Goal: Task Accomplishment & Management: Use online tool/utility

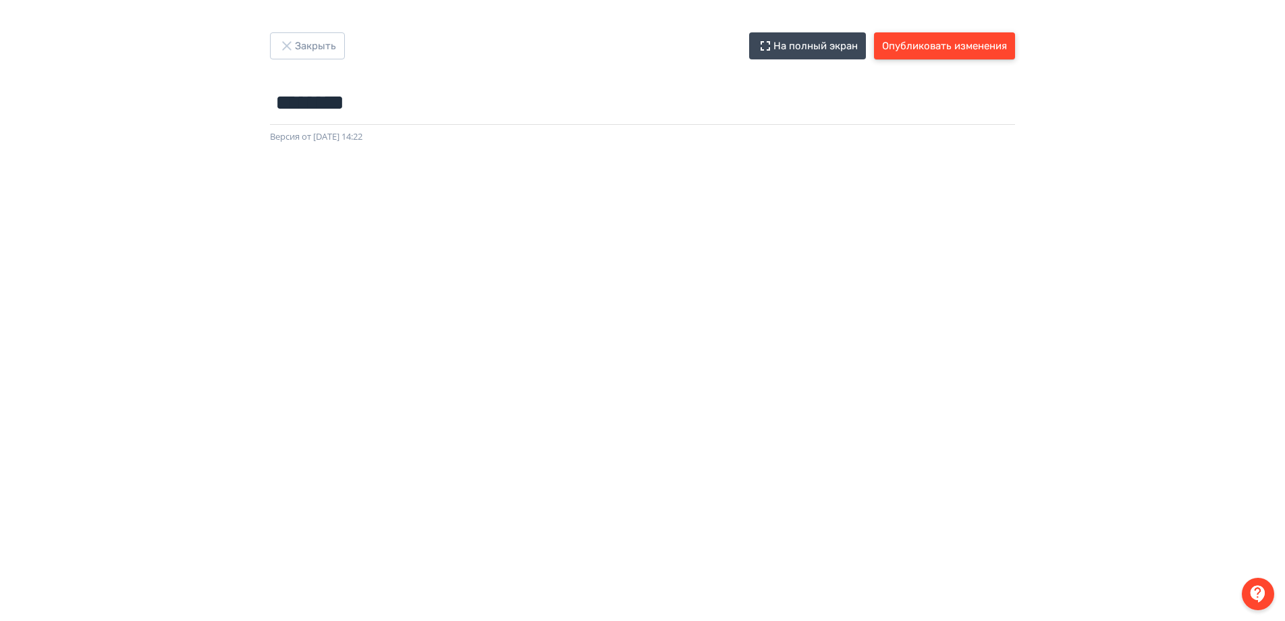
click at [916, 43] on button "Опубликовать изменения" at bounding box center [944, 45] width 141 height 27
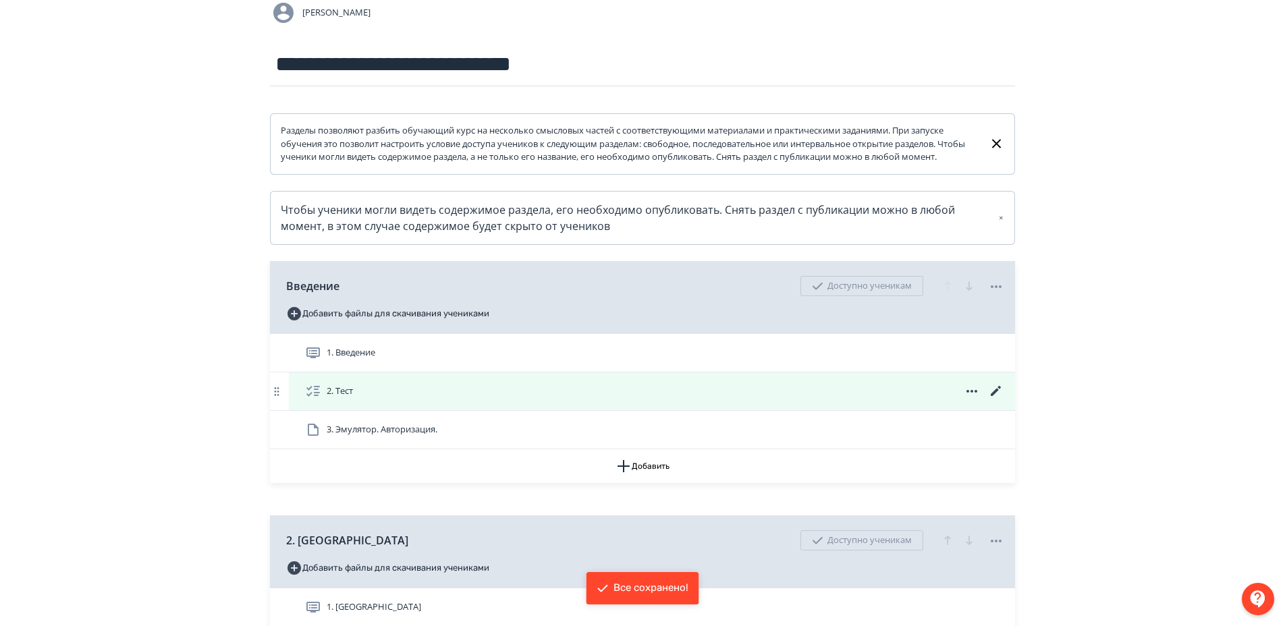
scroll to position [135, 0]
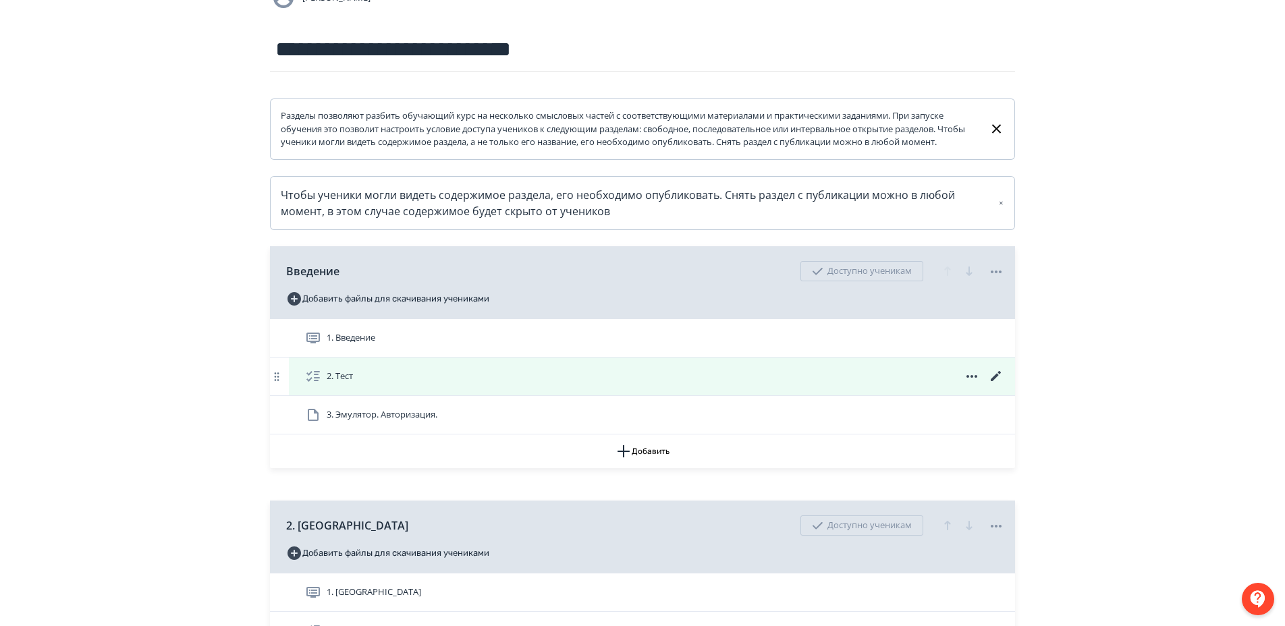
click at [996, 385] on icon at bounding box center [996, 377] width 16 height 16
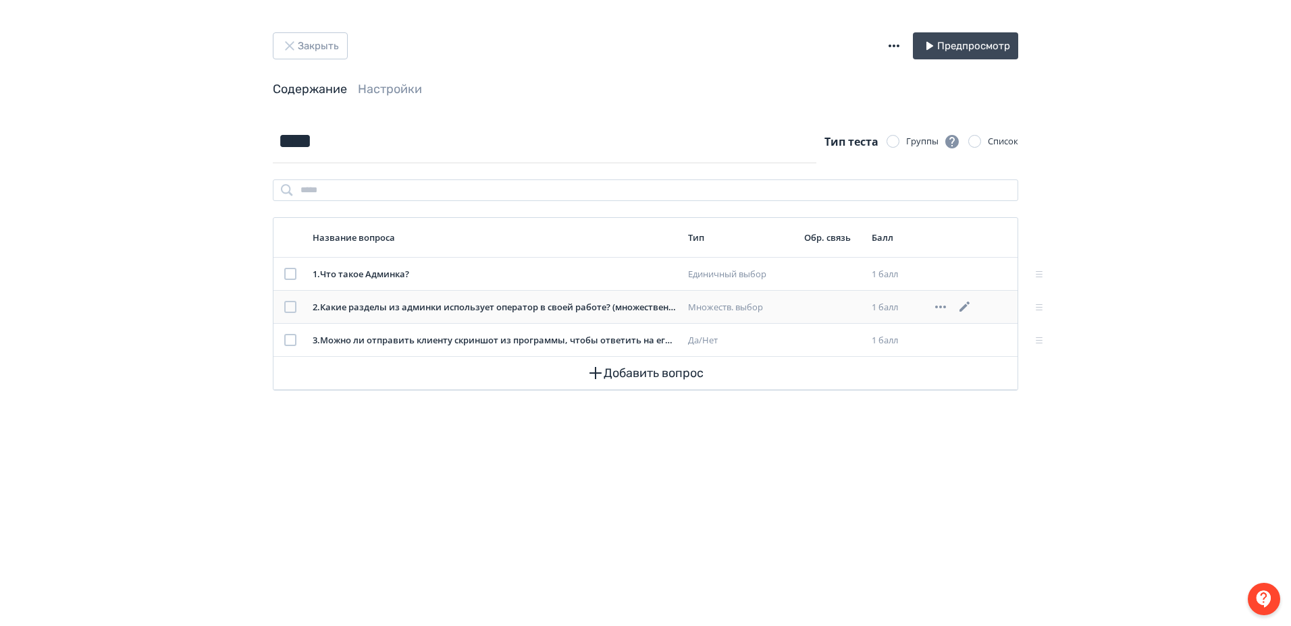
click at [967, 300] on icon at bounding box center [965, 307] width 16 height 16
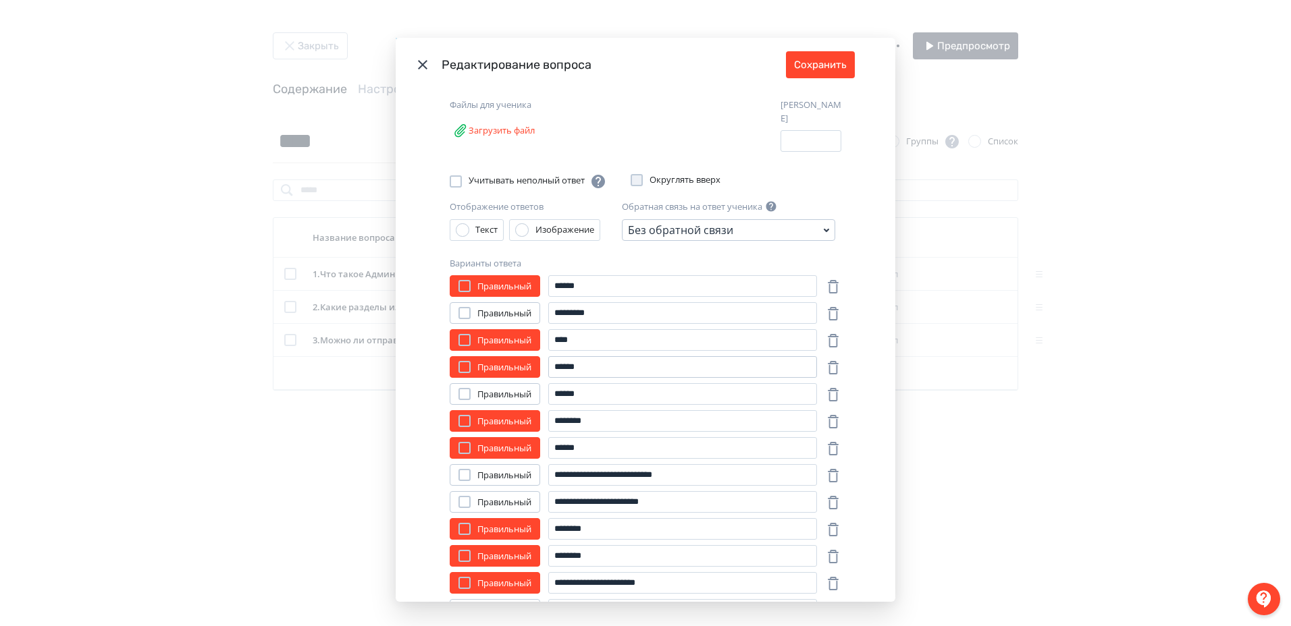
scroll to position [203, 0]
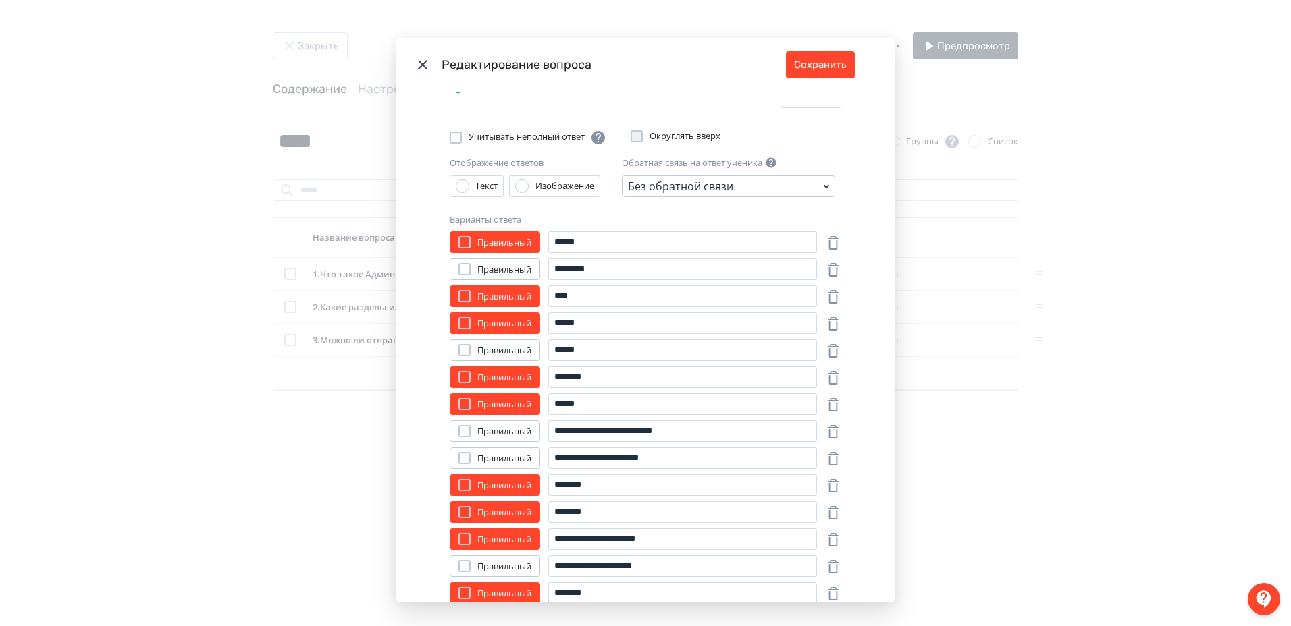
click at [462, 452] on div "Modal" at bounding box center [464, 458] width 12 height 12
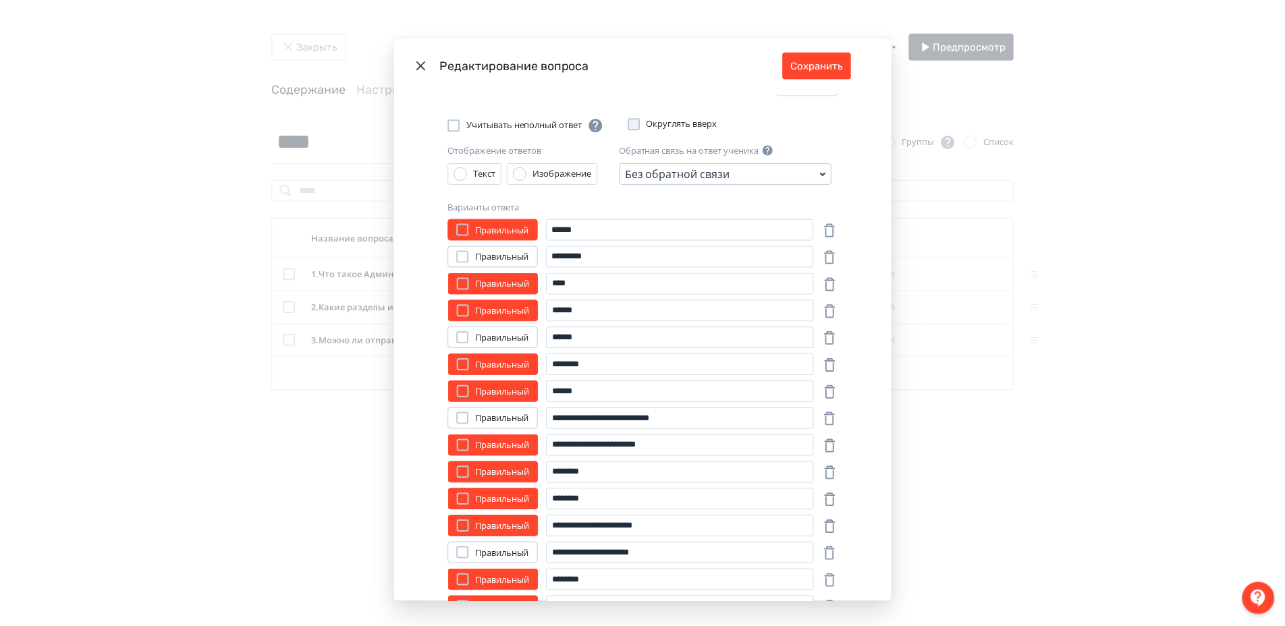
scroll to position [181, 0]
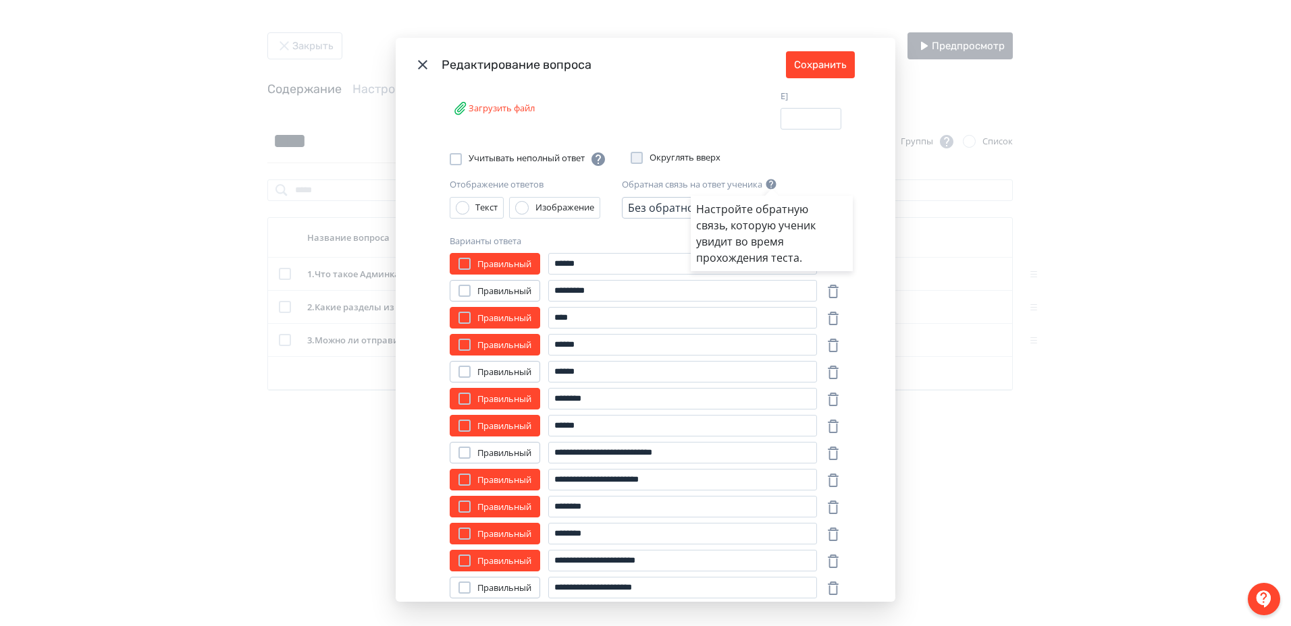
click at [818, 61] on div "Настройте обратную связь, которую ученик увидит во время прохождения теста." at bounding box center [645, 313] width 1291 height 626
click at [818, 61] on button "Сохранить" at bounding box center [820, 64] width 69 height 27
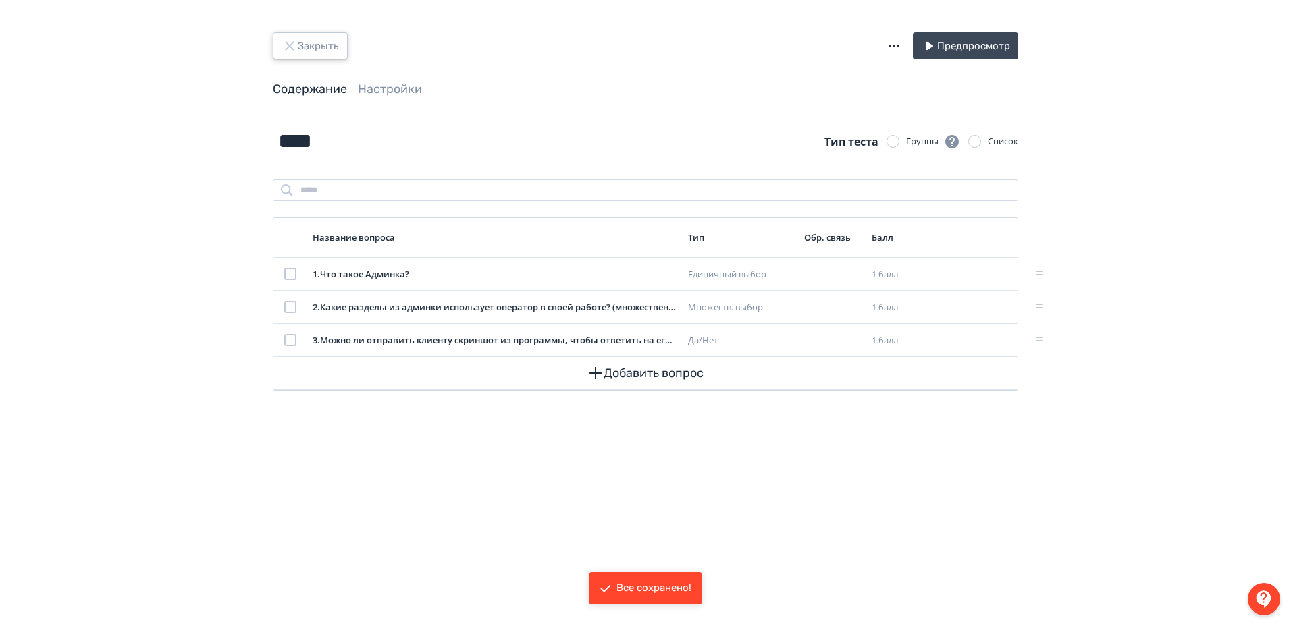
click at [289, 47] on icon "button" at bounding box center [289, 45] width 9 height 9
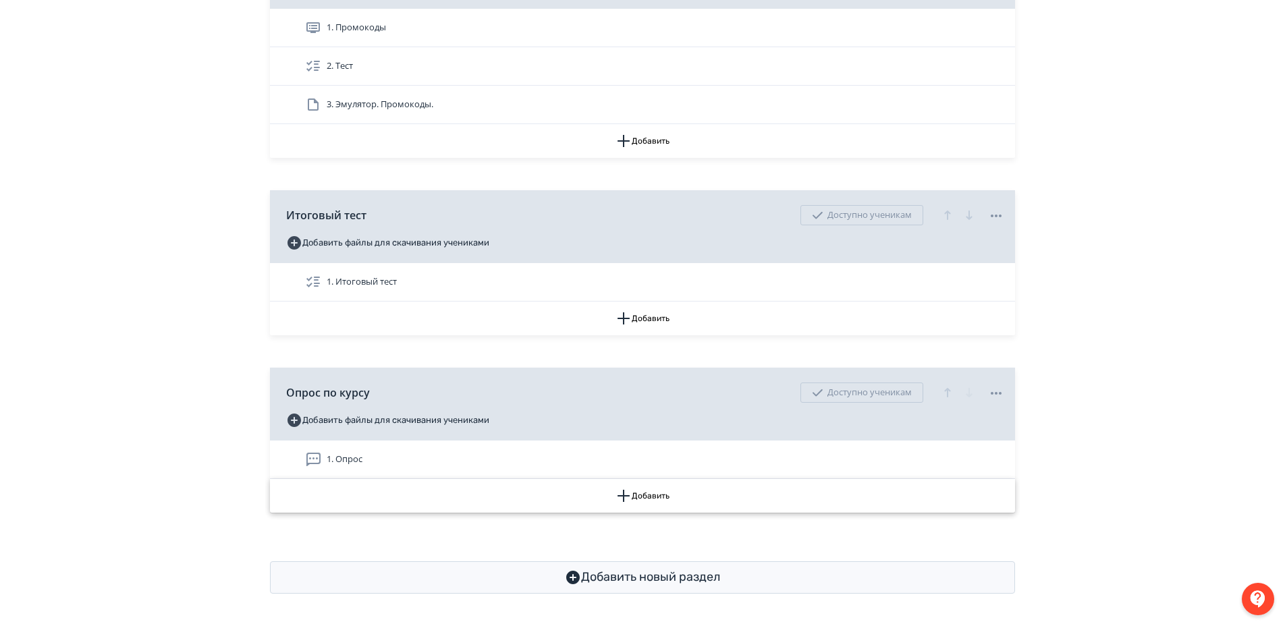
scroll to position [2787, 0]
click at [695, 577] on button "Добавить новый раздел" at bounding box center [642, 578] width 745 height 32
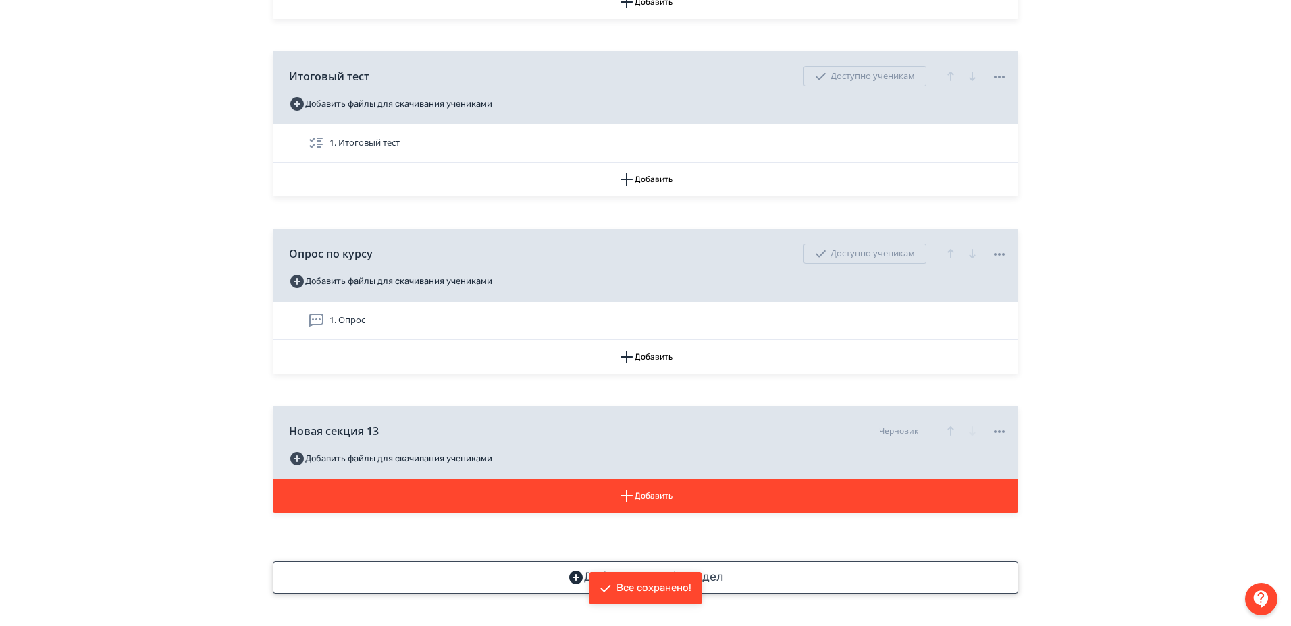
scroll to position [2926, 0]
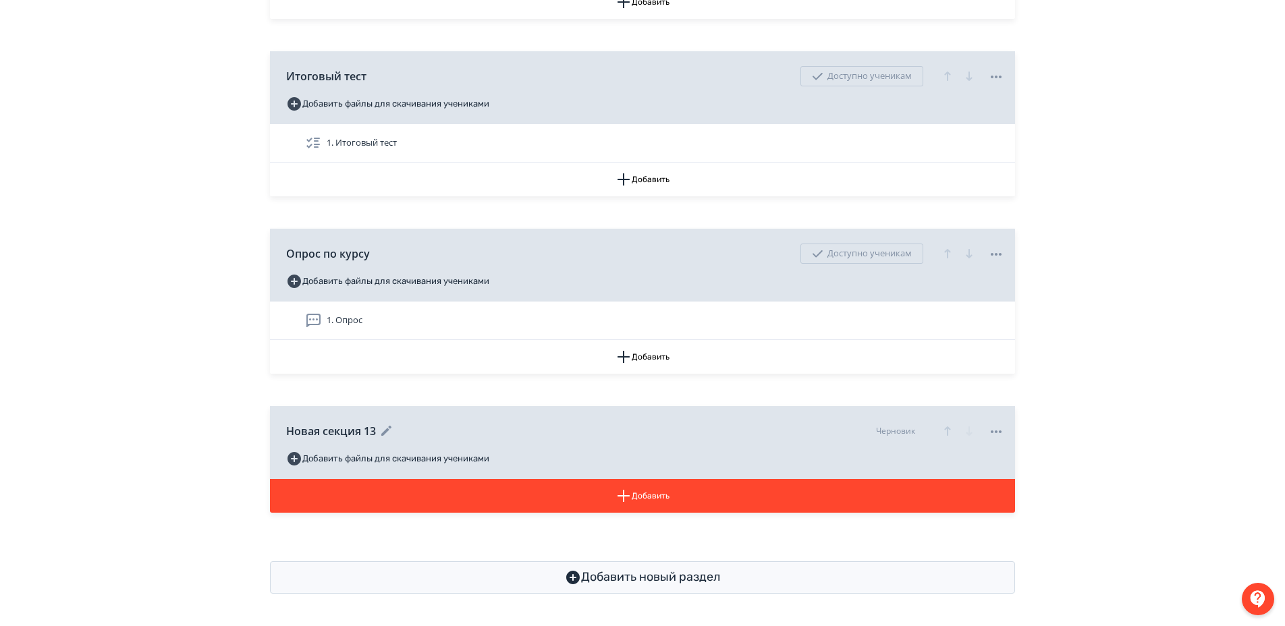
click at [388, 428] on icon at bounding box center [387, 431] width 16 height 16
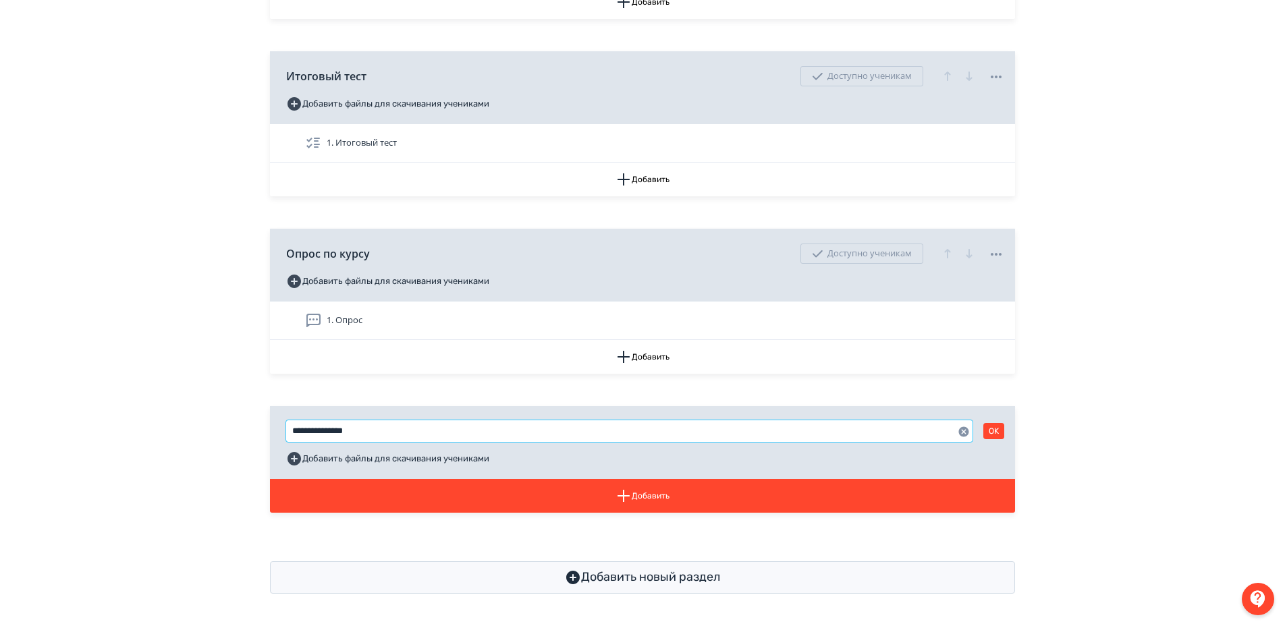
drag, startPoint x: 388, startPoint y: 428, endPoint x: 266, endPoint y: 429, distance: 122.2
type input "**********"
click at [994, 433] on button "OK" at bounding box center [994, 431] width 21 height 16
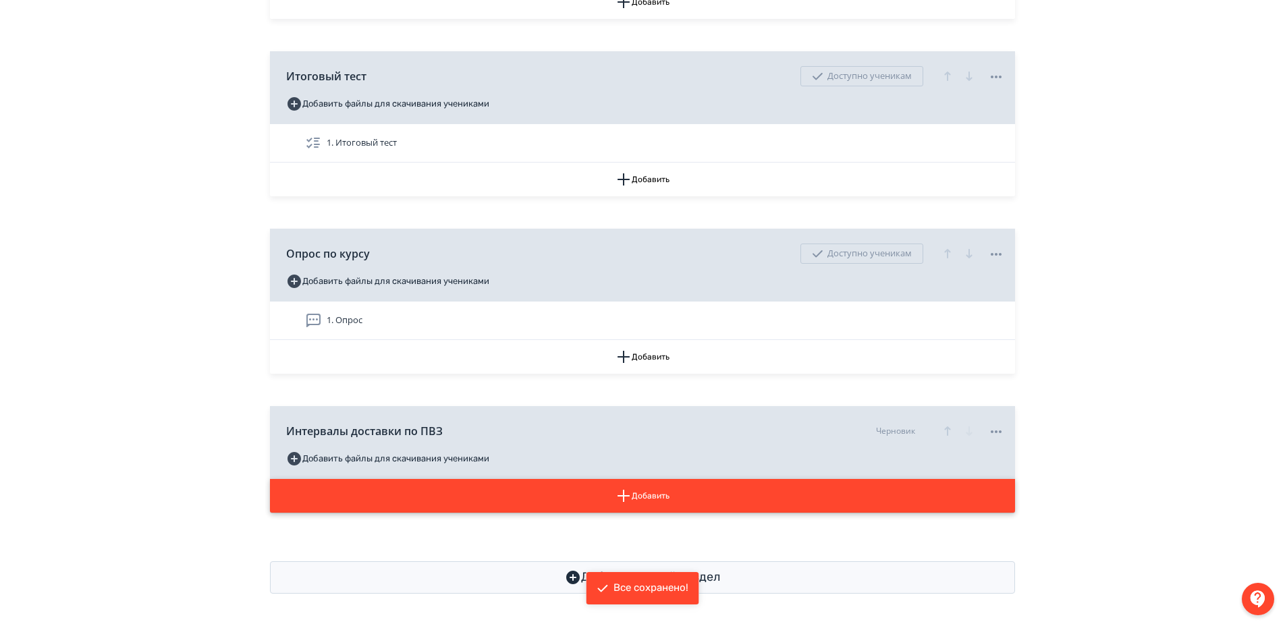
click at [647, 493] on button "Добавить" at bounding box center [642, 496] width 745 height 34
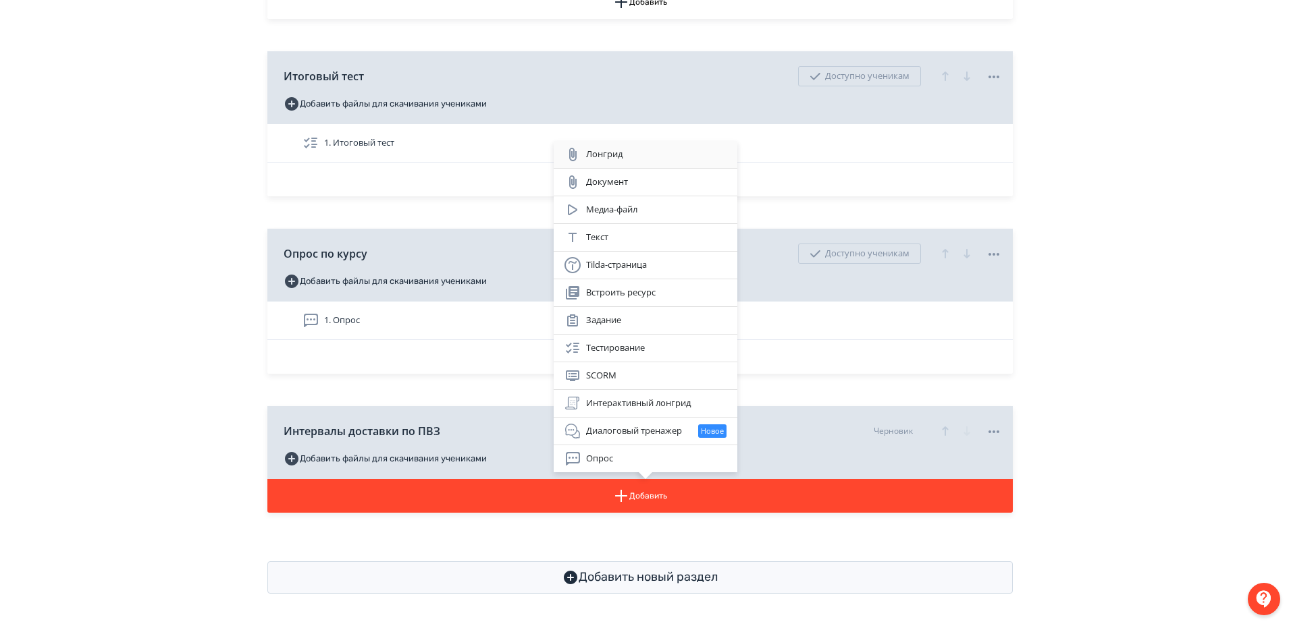
click at [609, 156] on div "Лонгрид" at bounding box center [645, 154] width 162 height 16
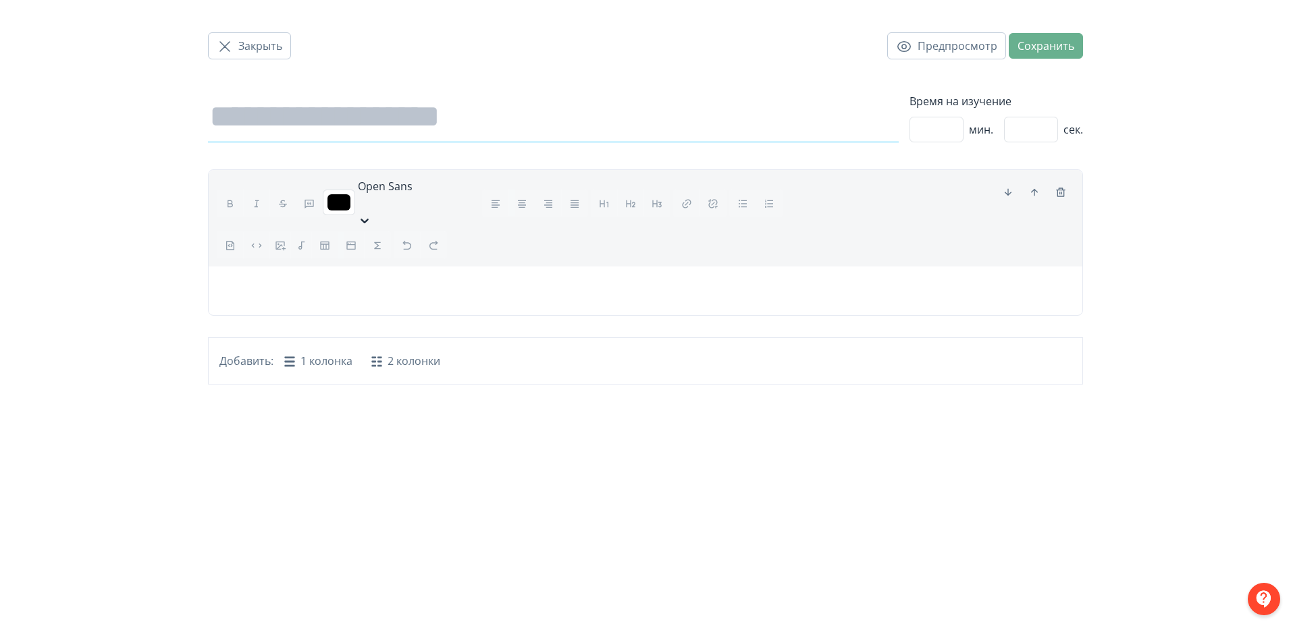
click at [481, 122] on input at bounding box center [553, 117] width 691 height 51
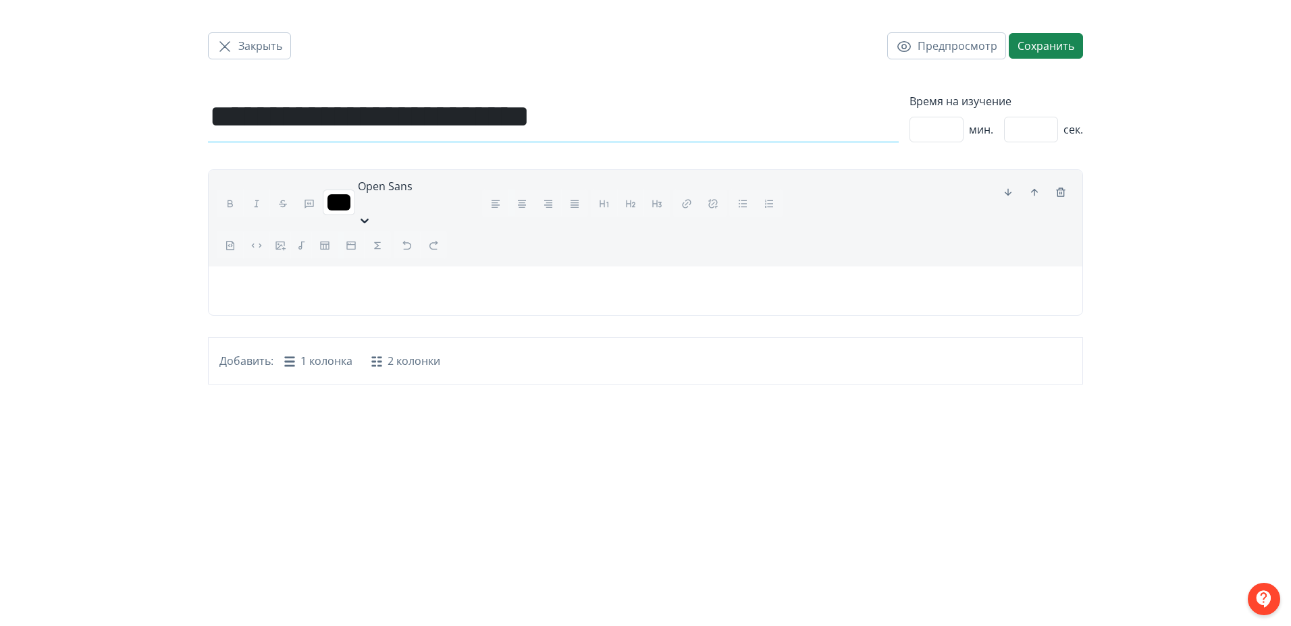
click at [412, 119] on input "**********" at bounding box center [553, 117] width 691 height 51
type input "**********"
click at [314, 277] on p at bounding box center [645, 285] width 852 height 16
drag, startPoint x: 680, startPoint y: 111, endPoint x: 195, endPoint y: 108, distance: 485.4
click at [195, 108] on div "**********" at bounding box center [645, 192] width 1291 height 385
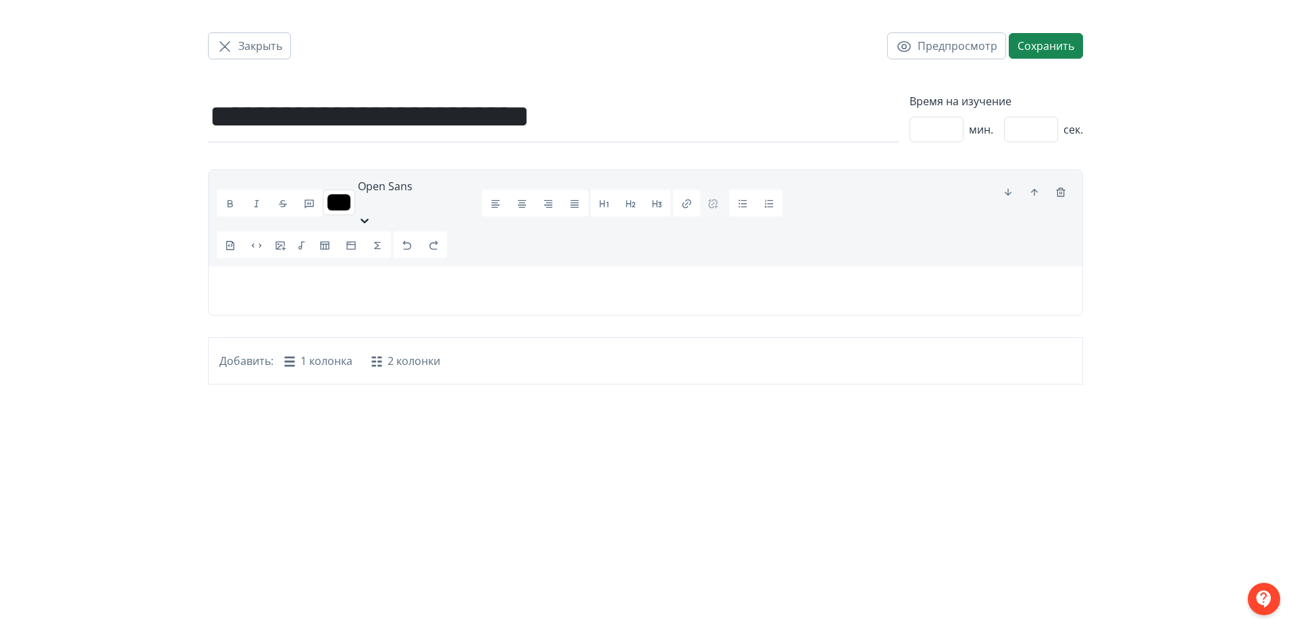
click at [373, 277] on p at bounding box center [645, 285] width 852 height 16
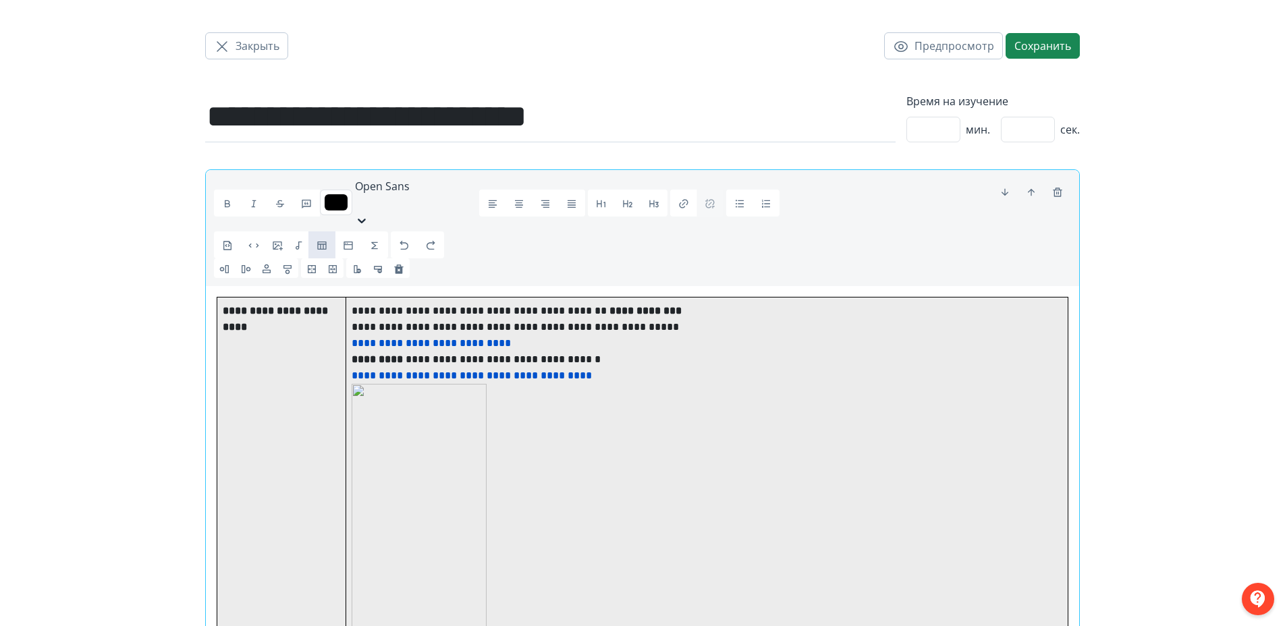
click at [719, 303] on p "**********" at bounding box center [707, 311] width 711 height 16
drag, startPoint x: 719, startPoint y: 290, endPoint x: 349, endPoint y: 286, distance: 370.0
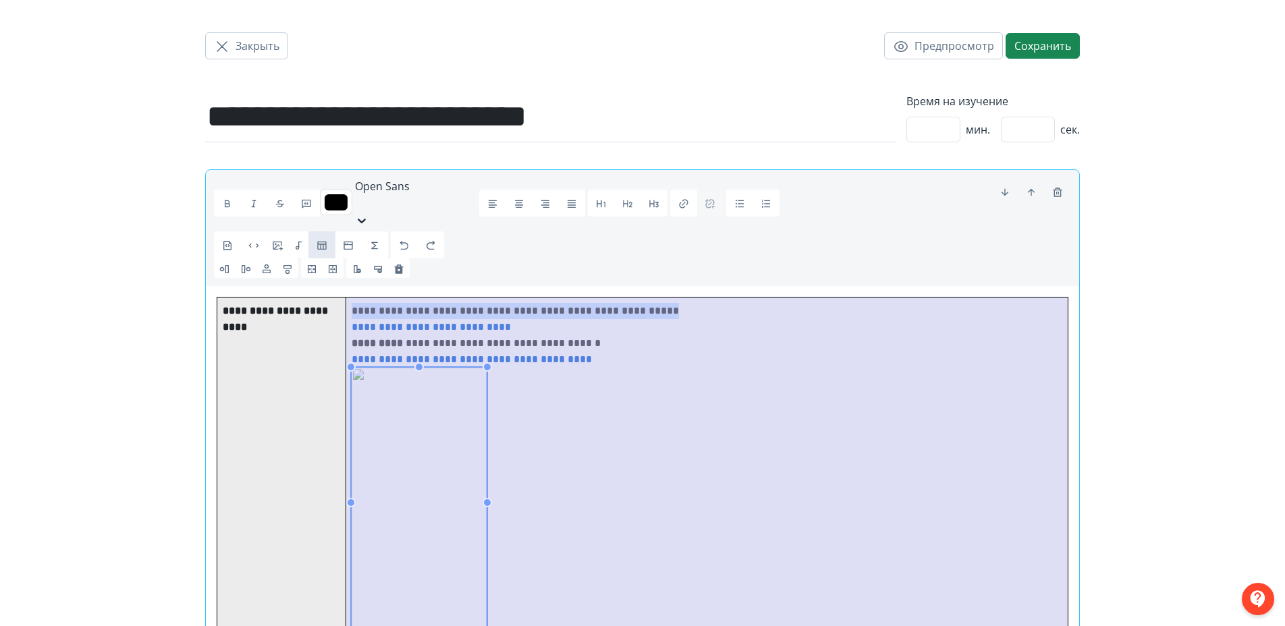
drag, startPoint x: 689, startPoint y: 292, endPoint x: 351, endPoint y: 291, distance: 337.5
click at [352, 303] on p "**********" at bounding box center [707, 311] width 711 height 16
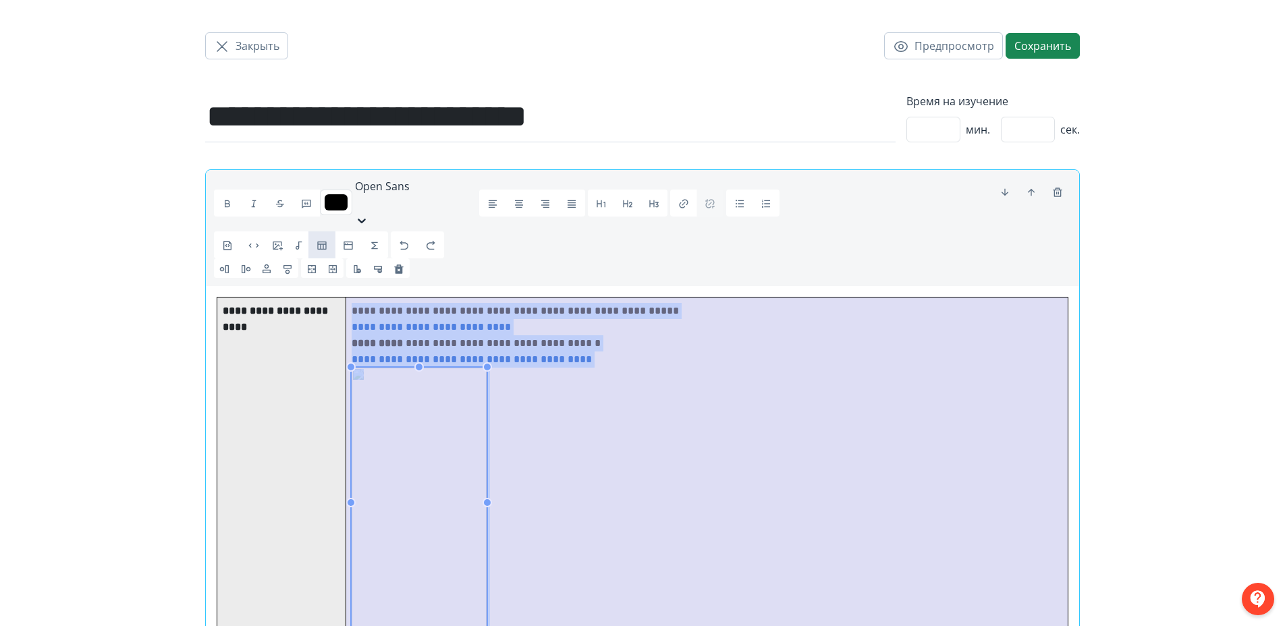
click at [721, 303] on p "**********" at bounding box center [707, 311] width 711 height 16
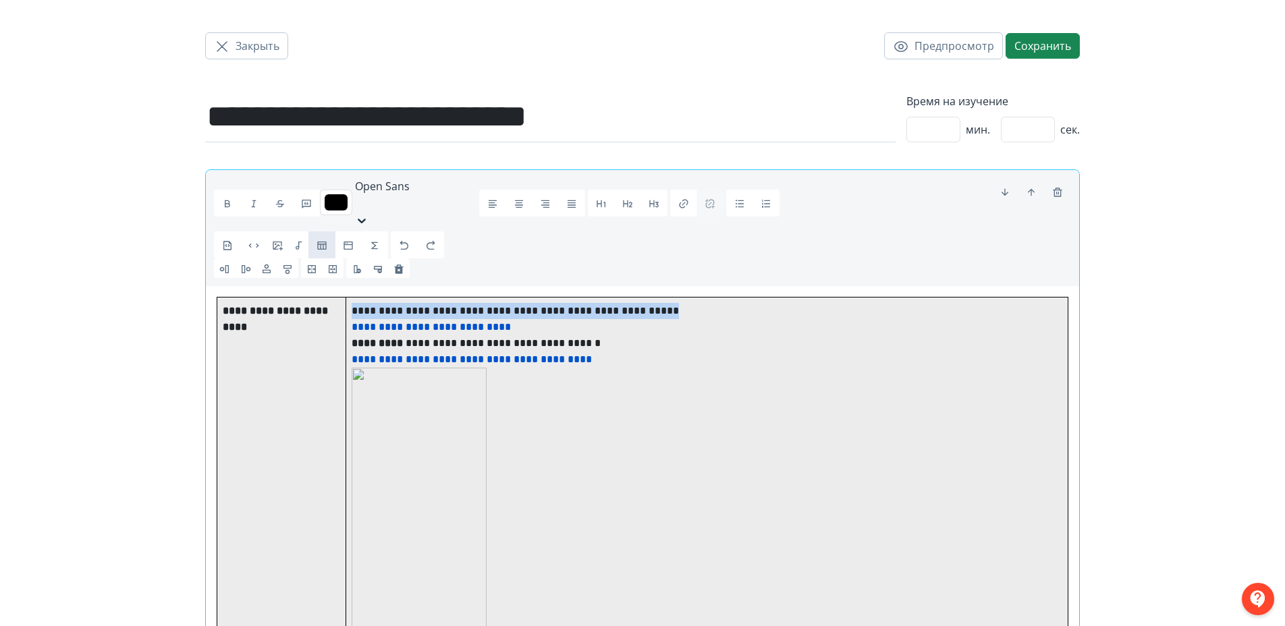
drag, startPoint x: 710, startPoint y: 288, endPoint x: 354, endPoint y: 288, distance: 355.1
click at [354, 303] on p "**********" at bounding box center [707, 311] width 711 height 16
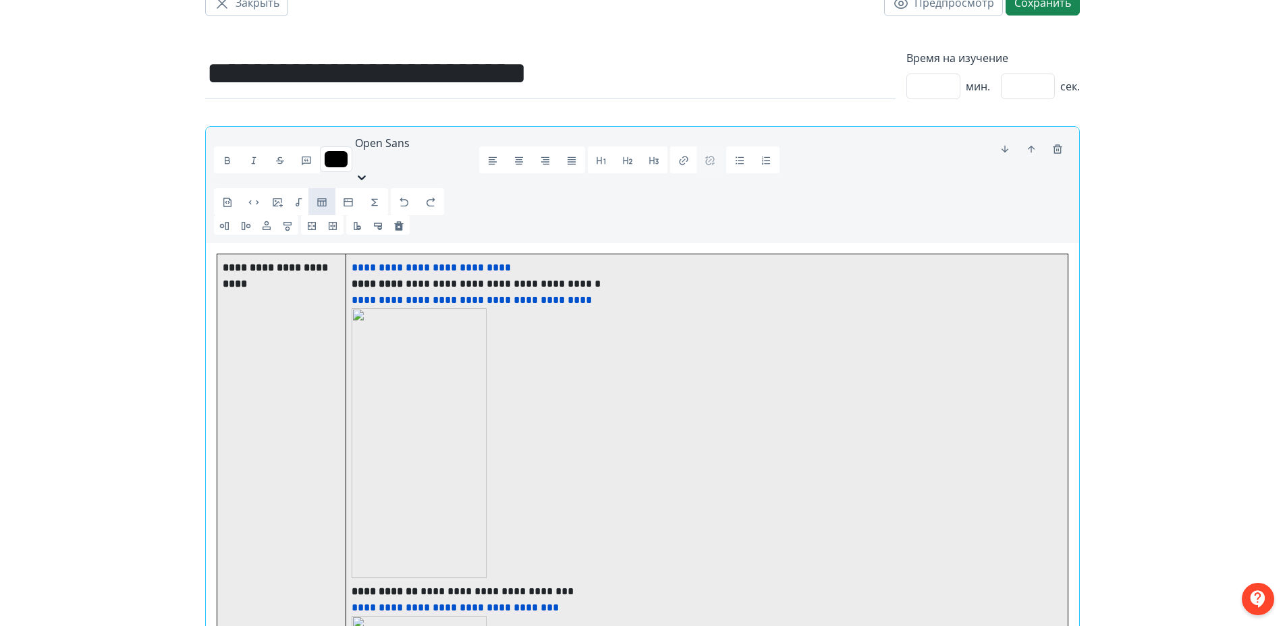
scroll to position [68, 0]
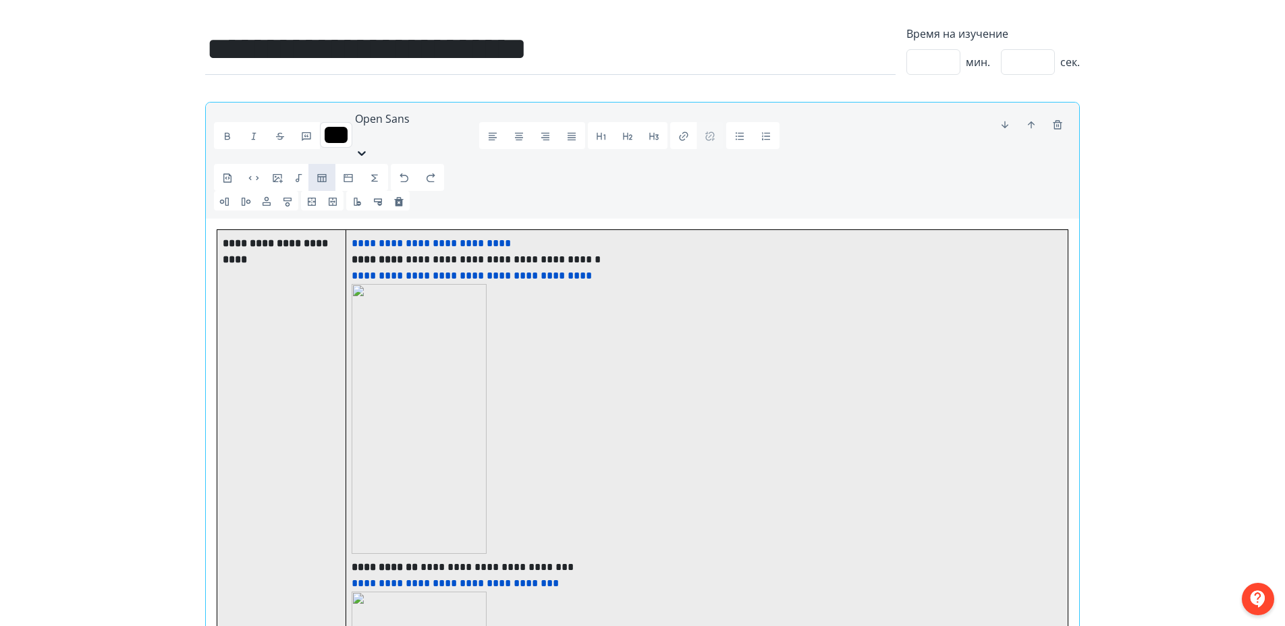
click at [414, 395] on img at bounding box center [419, 419] width 135 height 270
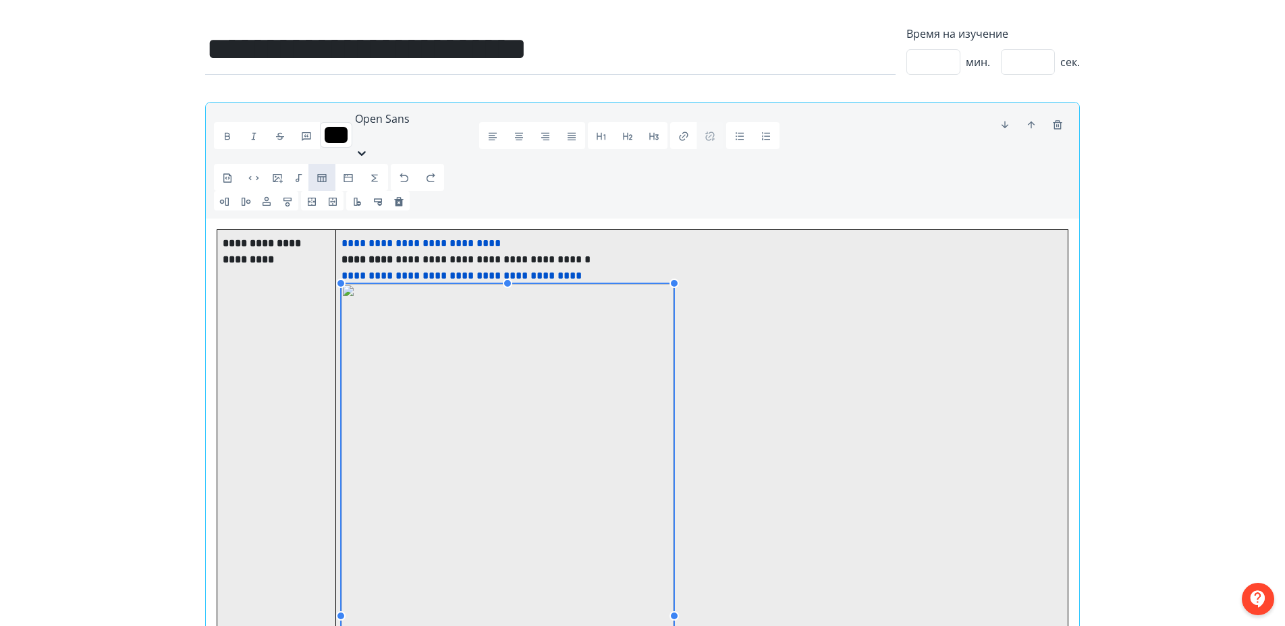
click at [682, 565] on p at bounding box center [702, 619] width 721 height 670
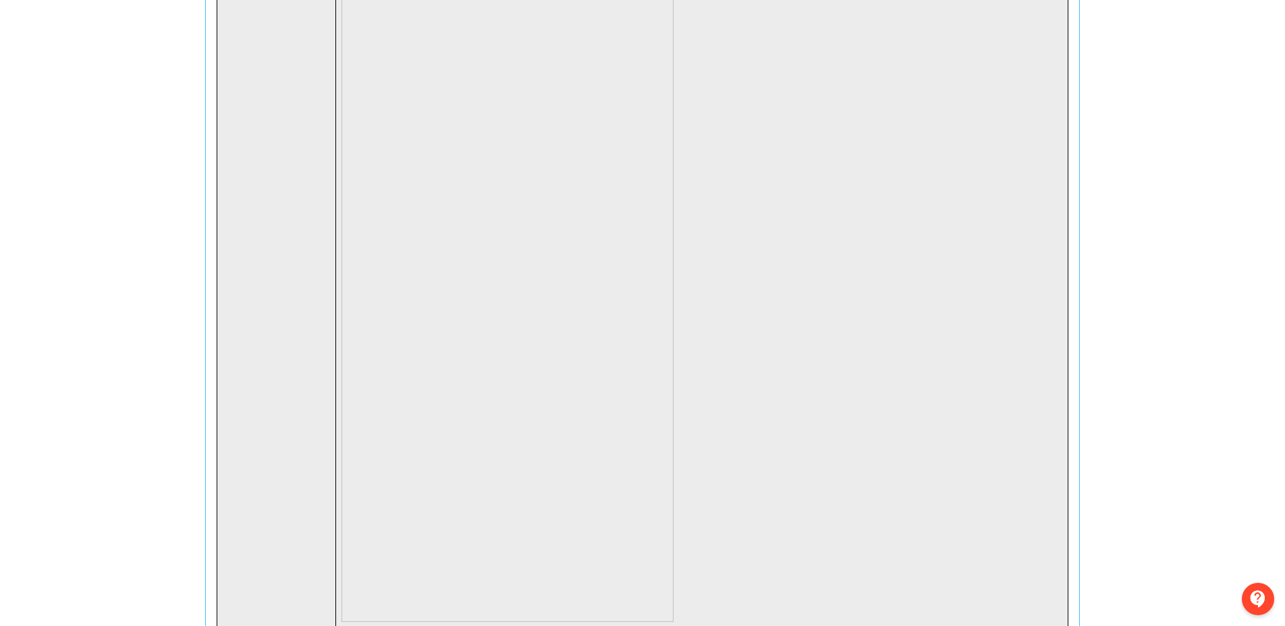
scroll to position [473, 0]
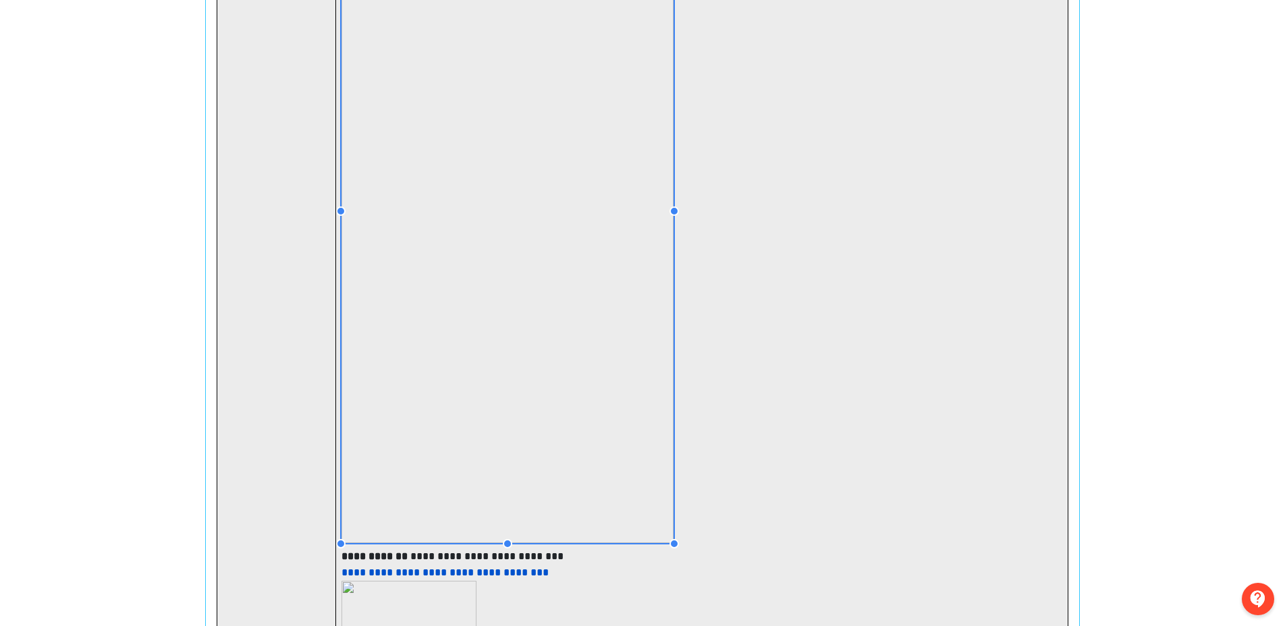
click at [502, 190] on img at bounding box center [508, 211] width 332 height 664
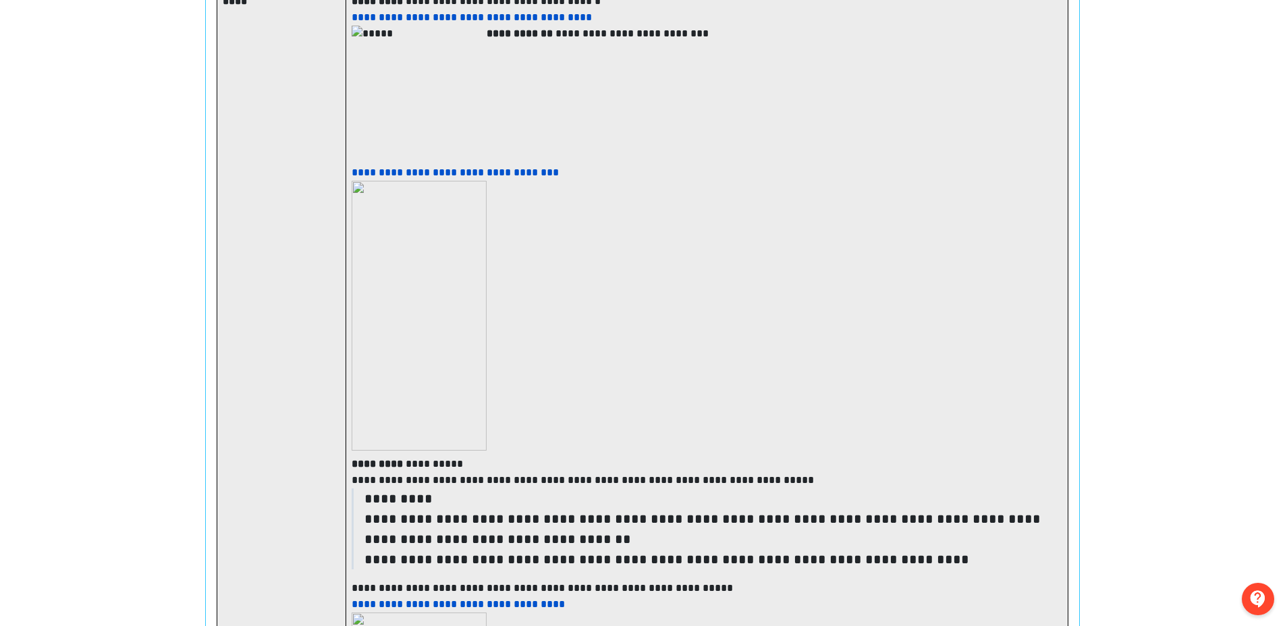
scroll to position [56, 0]
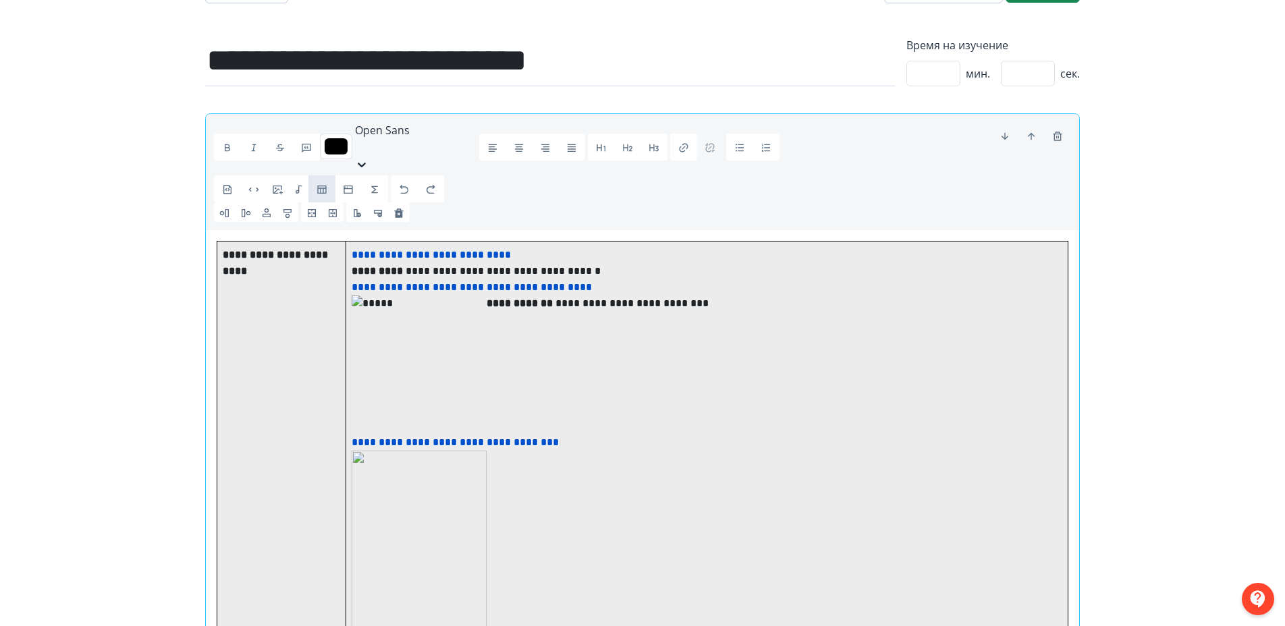
drag, startPoint x: 448, startPoint y: 367, endPoint x: 461, endPoint y: 360, distance: 15.4
click at [448, 367] on img at bounding box center [419, 363] width 135 height 135
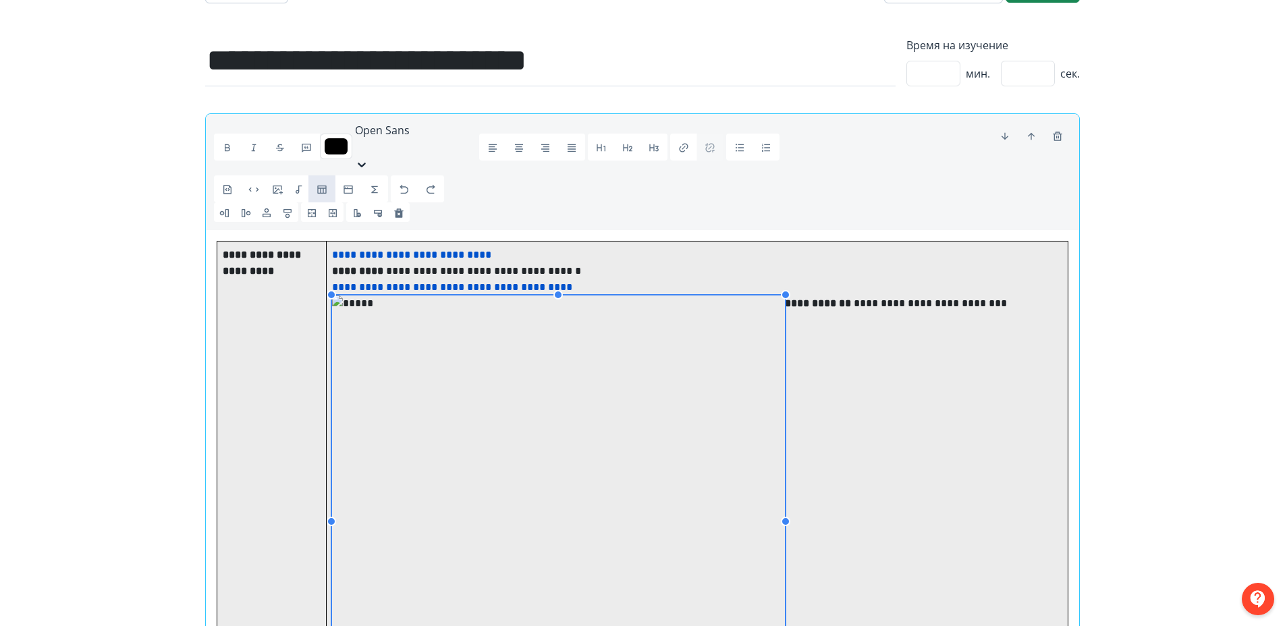
click at [808, 570] on html "**********" at bounding box center [642, 257] width 1285 height 626
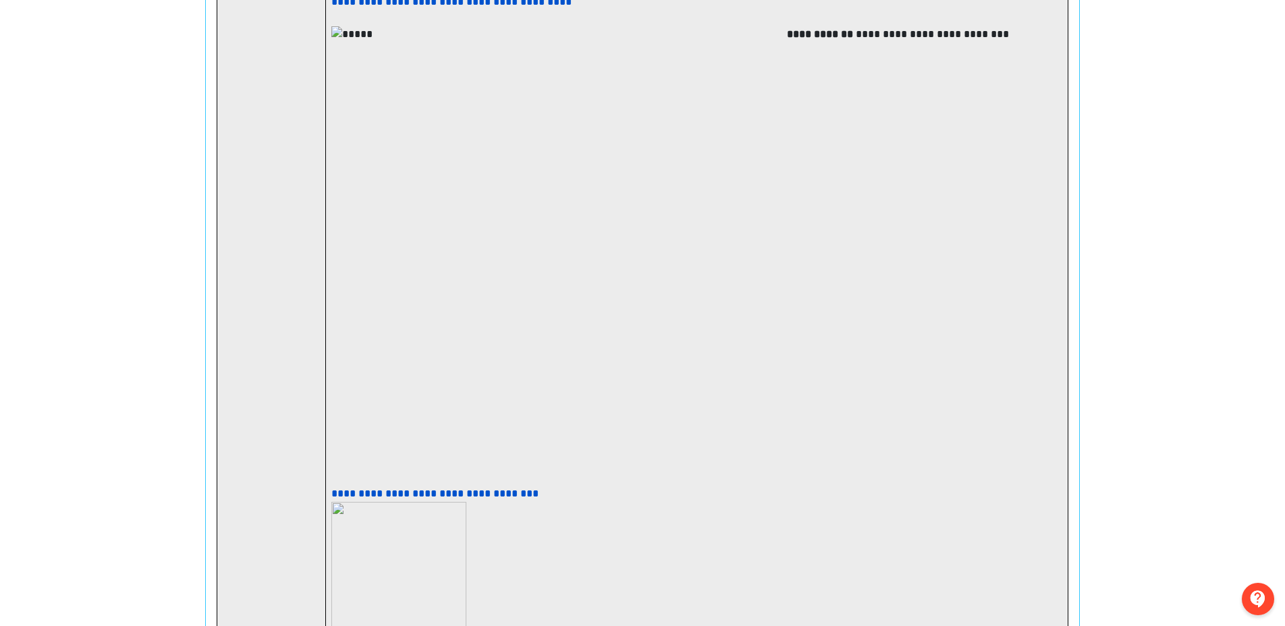
scroll to position [325, 0]
click at [786, 457] on img at bounding box center [559, 254] width 456 height 456
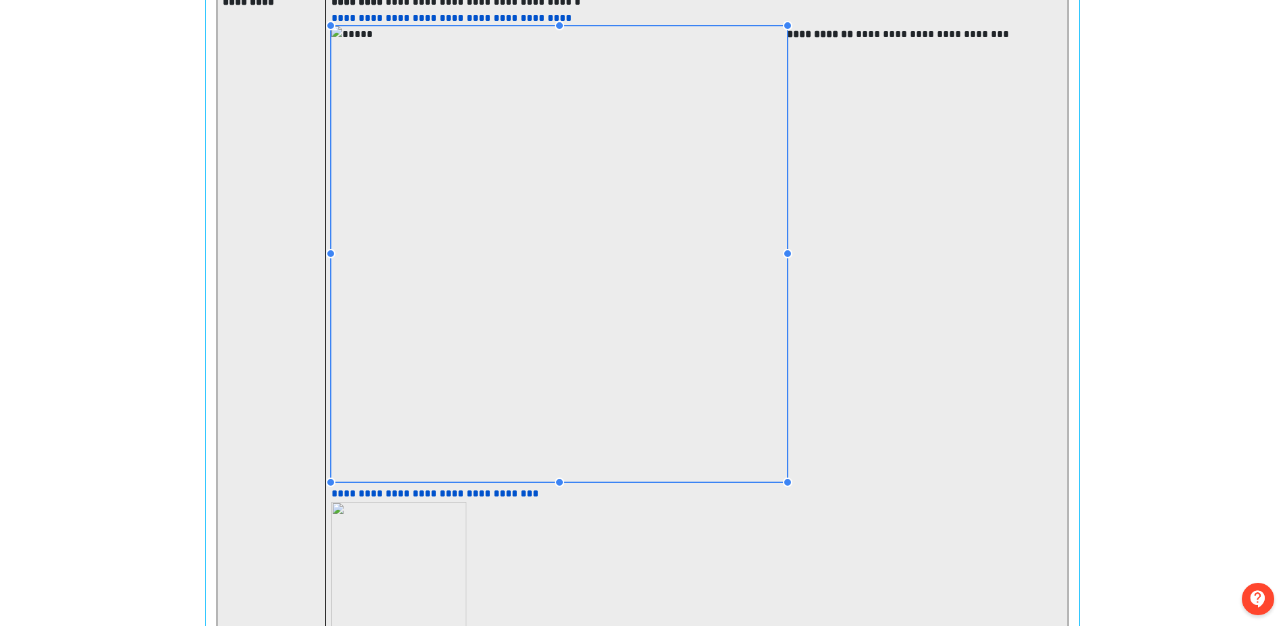
click at [801, 39] on strong "**********" at bounding box center [821, 34] width 69 height 10
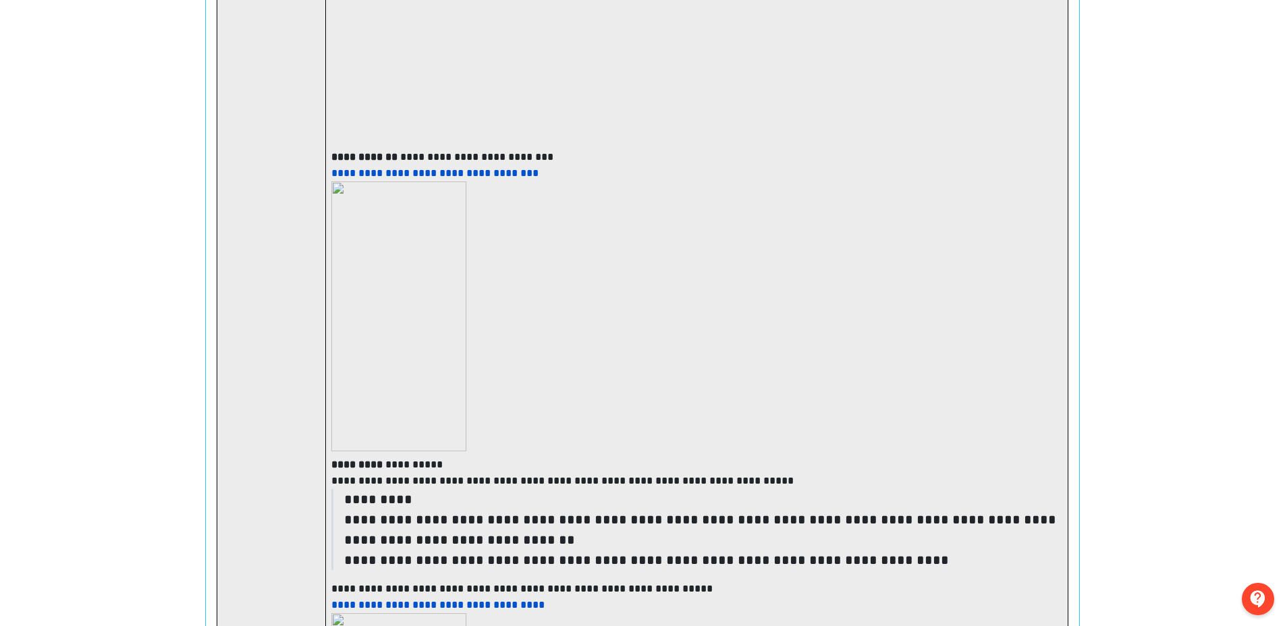
scroll to position [663, 0]
click at [423, 361] on img at bounding box center [398, 316] width 135 height 270
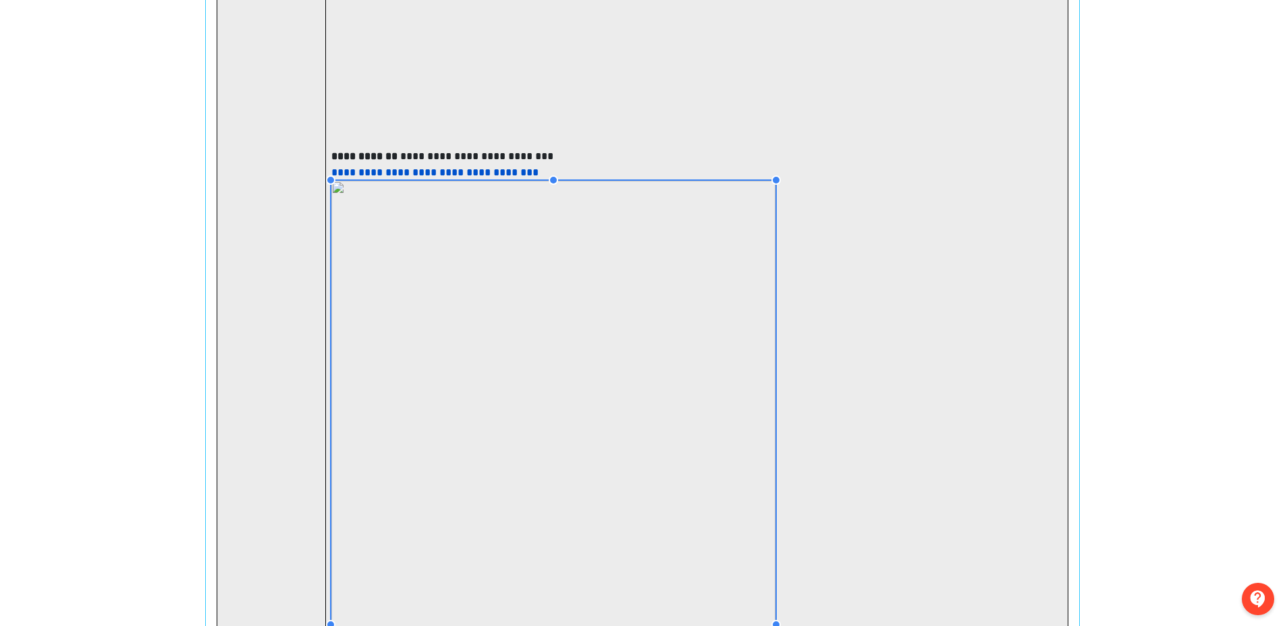
click at [776, 603] on div at bounding box center [776, 625] width 0 height 888
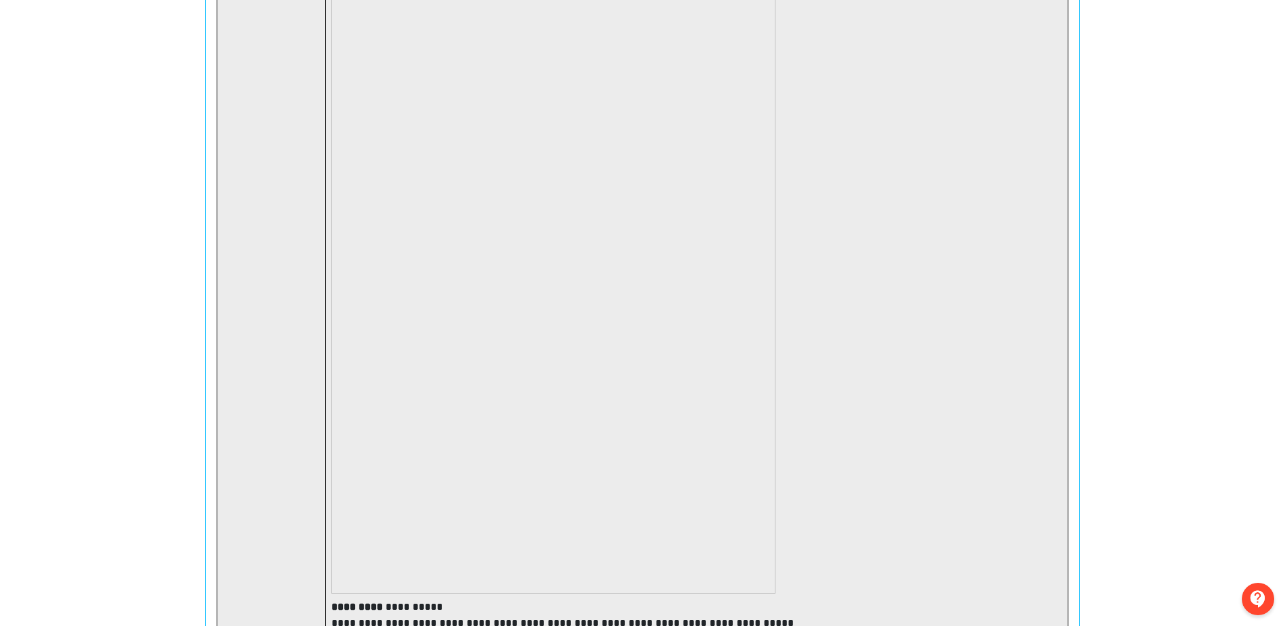
scroll to position [1135, 0]
click at [604, 480] on img at bounding box center [553, 152] width 444 height 888
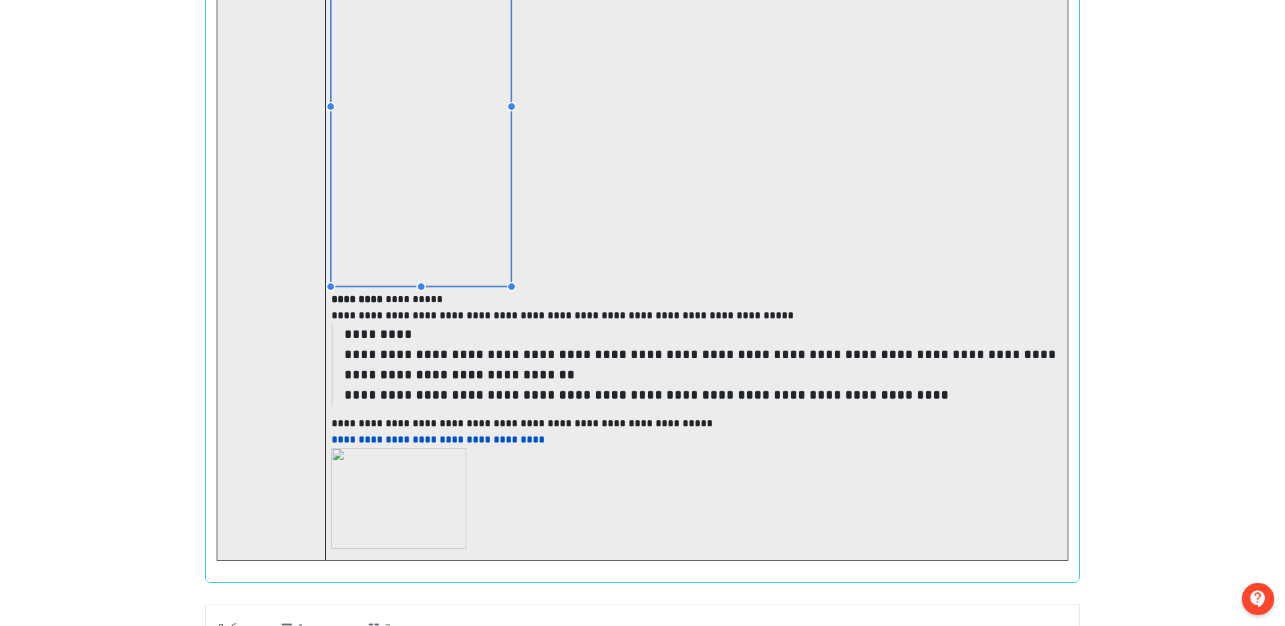
click at [513, 255] on p at bounding box center [696, 109] width 731 height 365
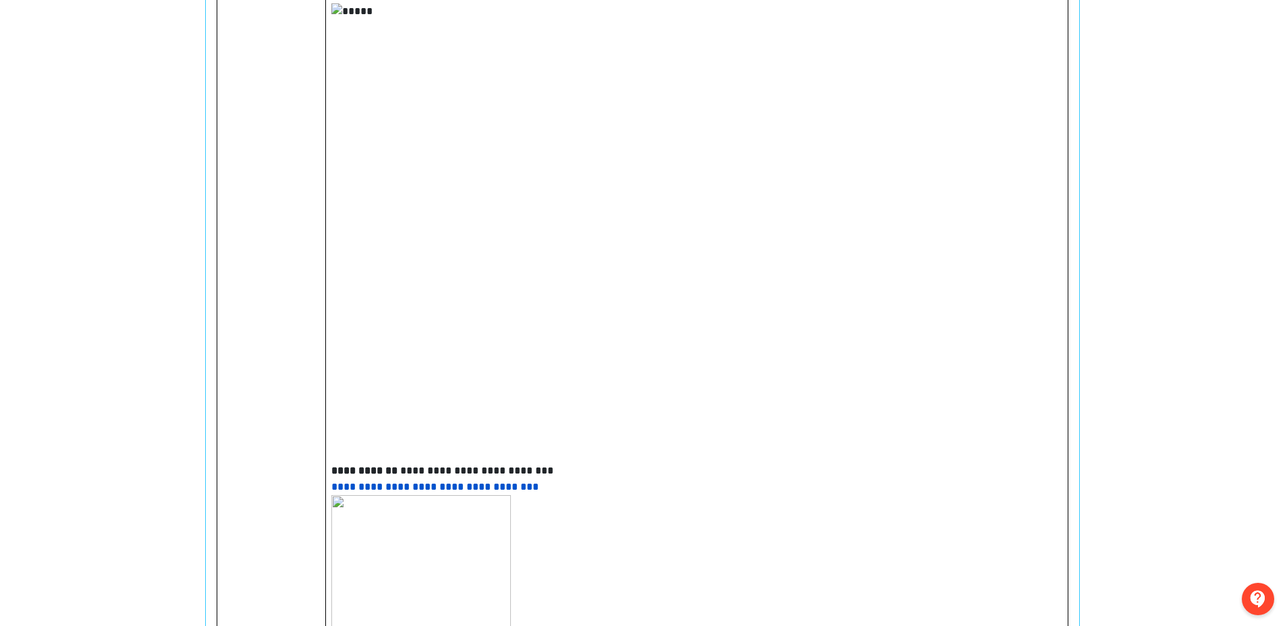
scroll to position [377, 0]
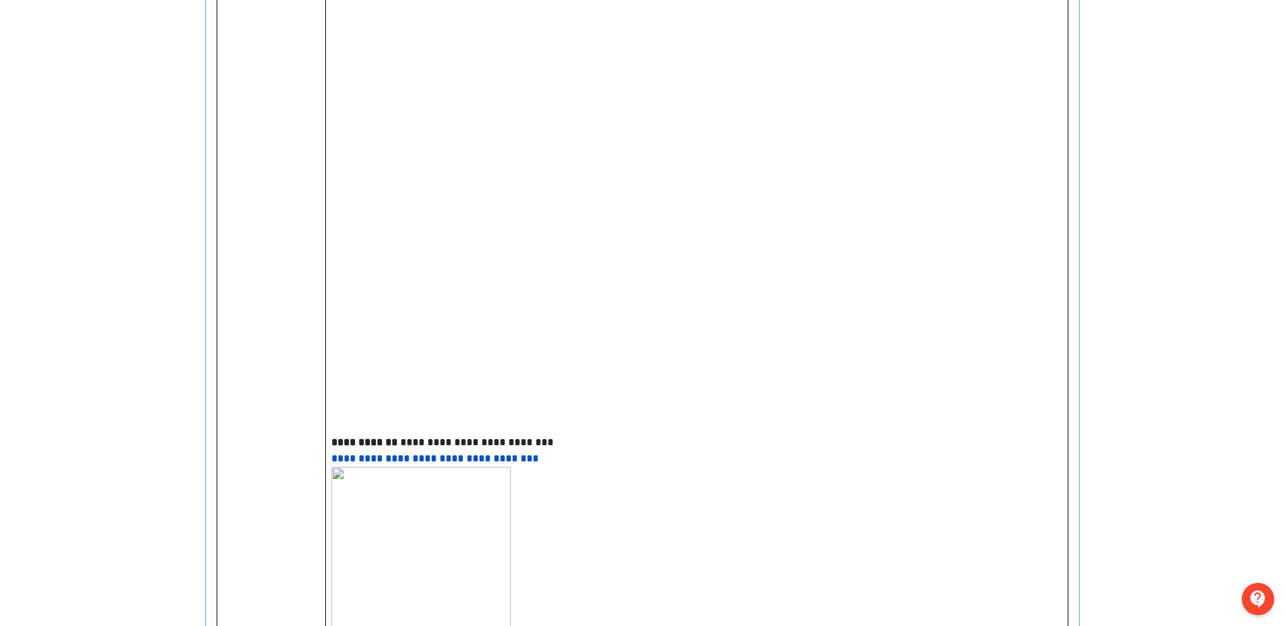
click at [410, 380] on img at bounding box center [559, 203] width 456 height 456
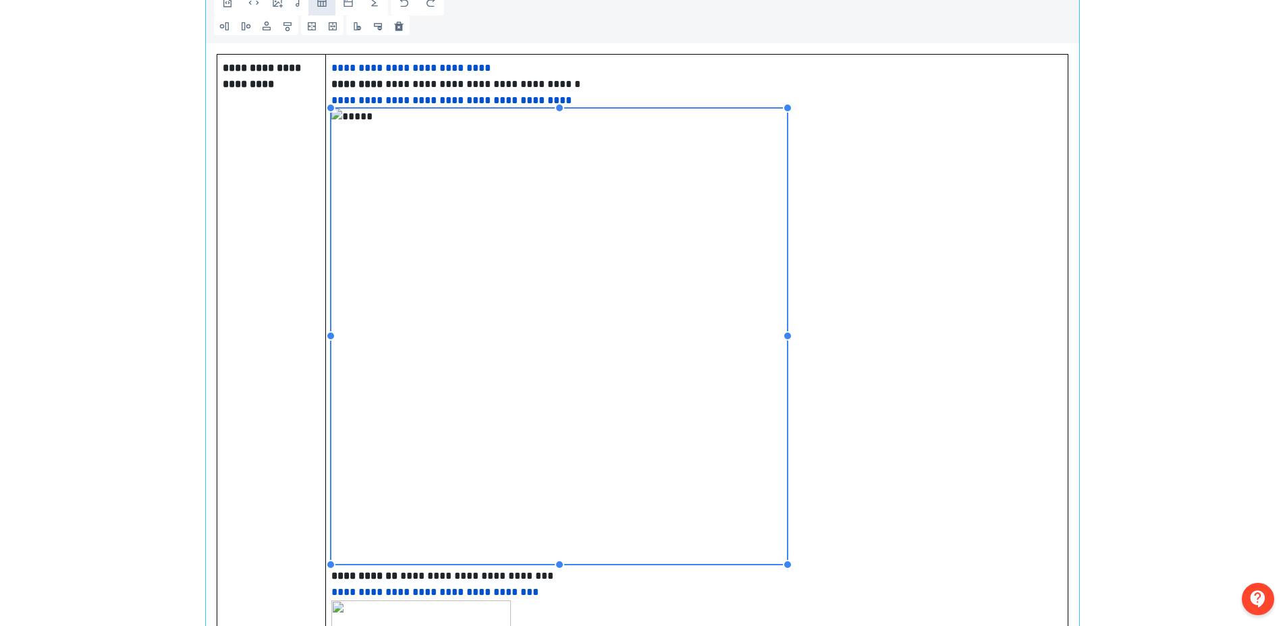
scroll to position [242, 0]
click at [913, 521] on p at bounding box center [696, 340] width 731 height 460
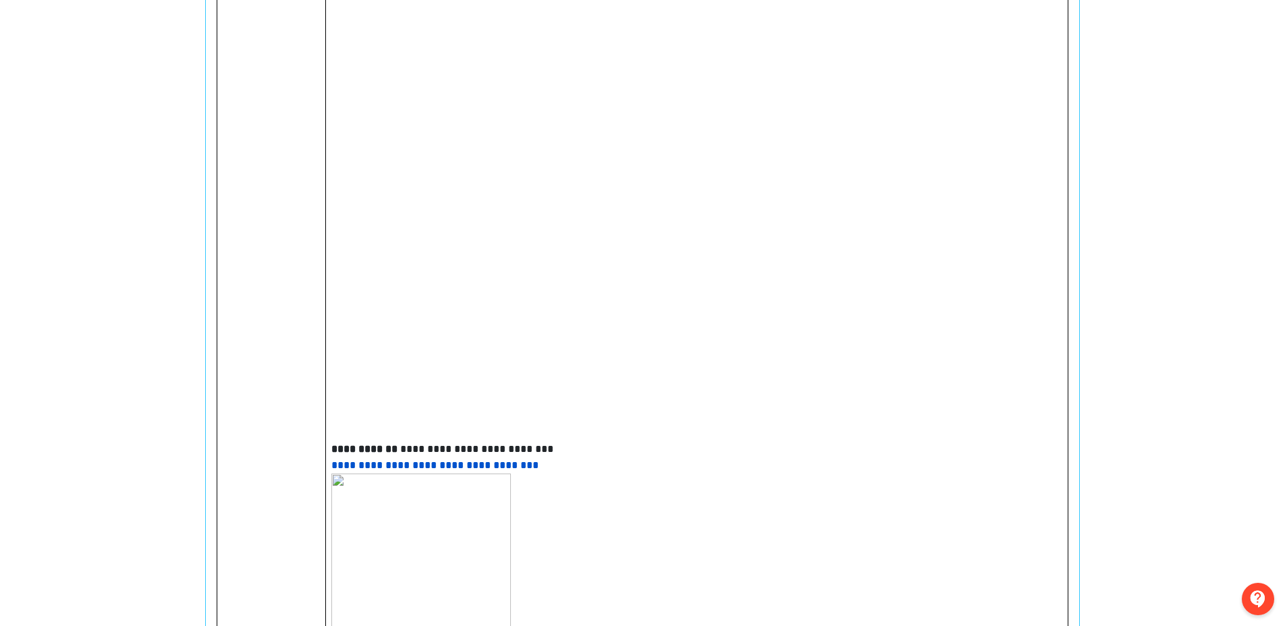
scroll to position [377, 0]
click at [778, 388] on img at bounding box center [559, 203] width 456 height 456
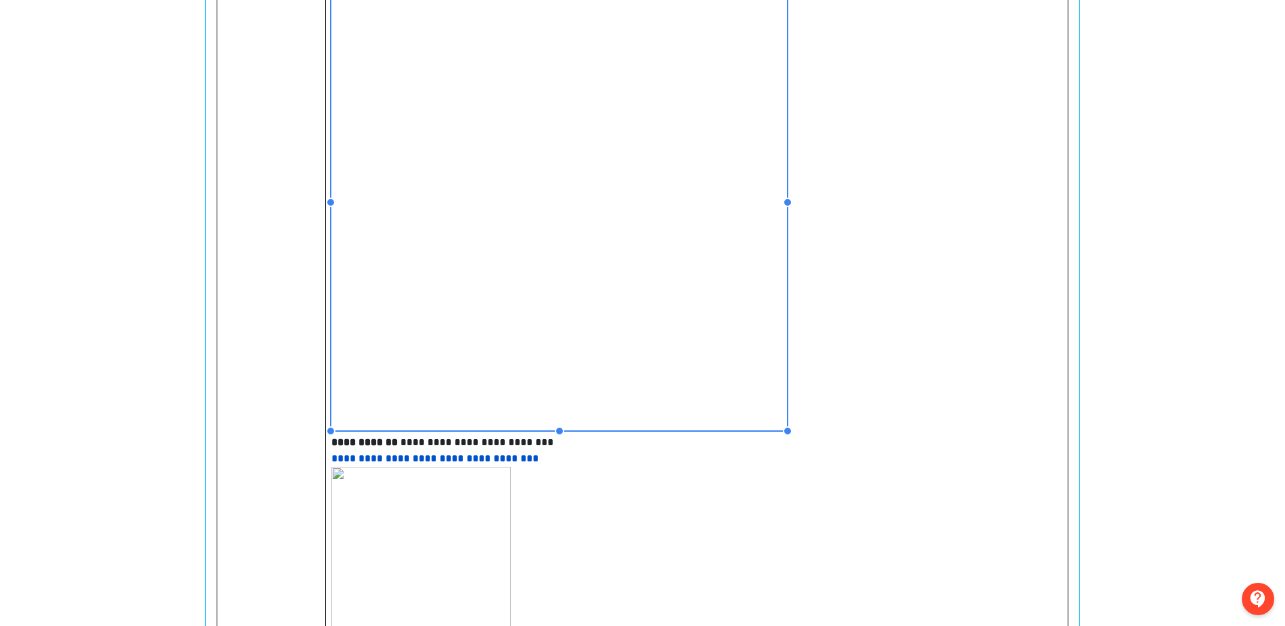
click at [770, 392] on img at bounding box center [559, 203] width 456 height 456
click at [780, 340] on img at bounding box center [559, 203] width 456 height 456
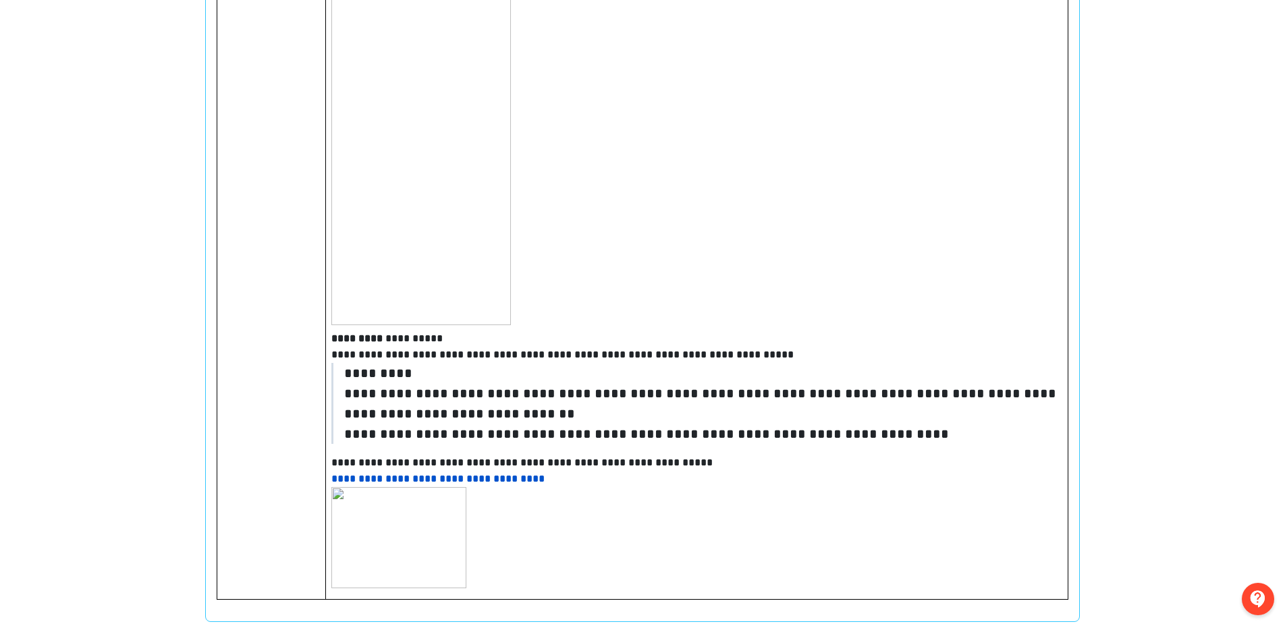
scroll to position [917, 0]
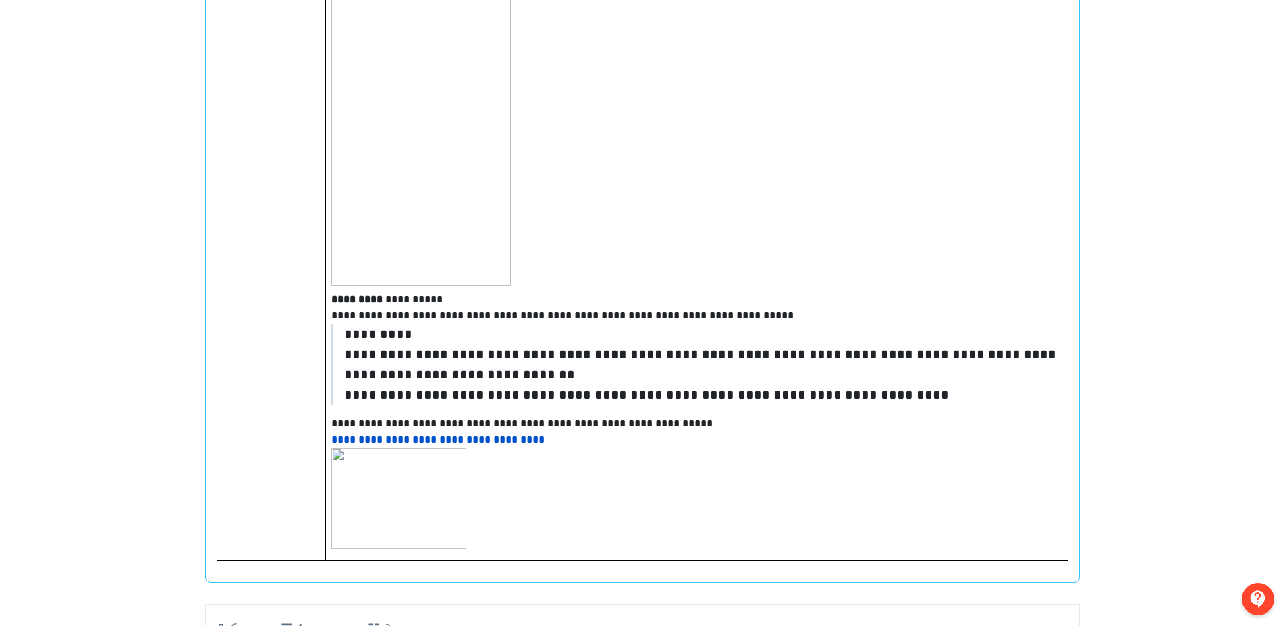
click at [429, 481] on img at bounding box center [398, 498] width 135 height 101
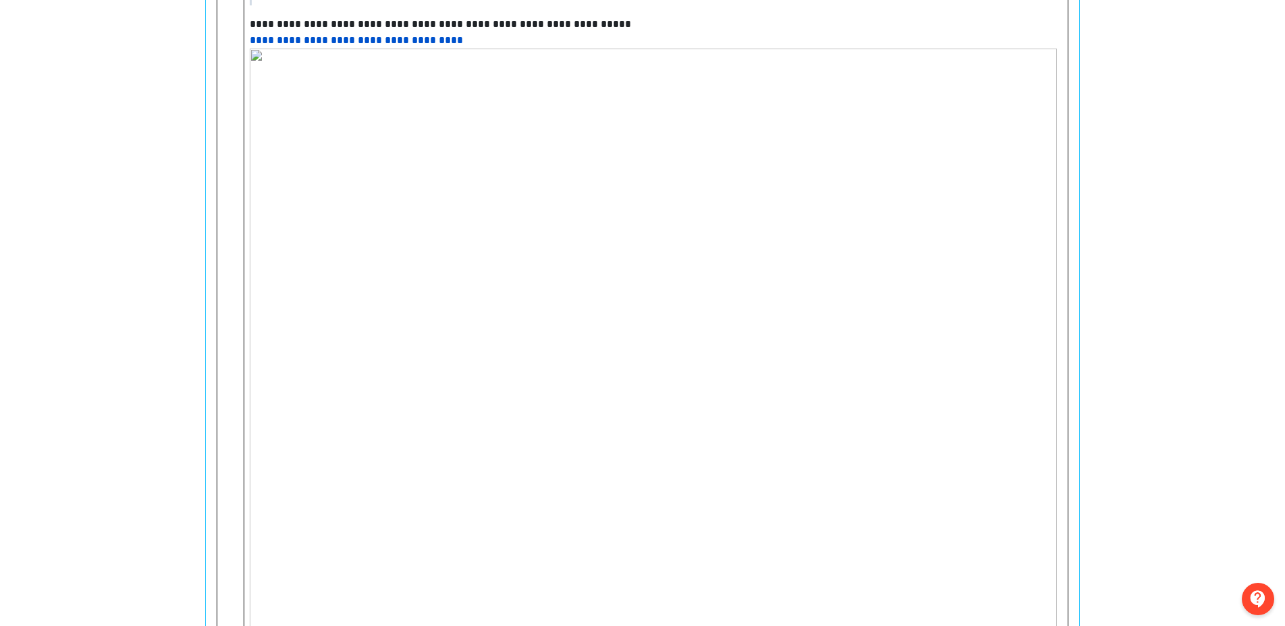
scroll to position [1322, 0]
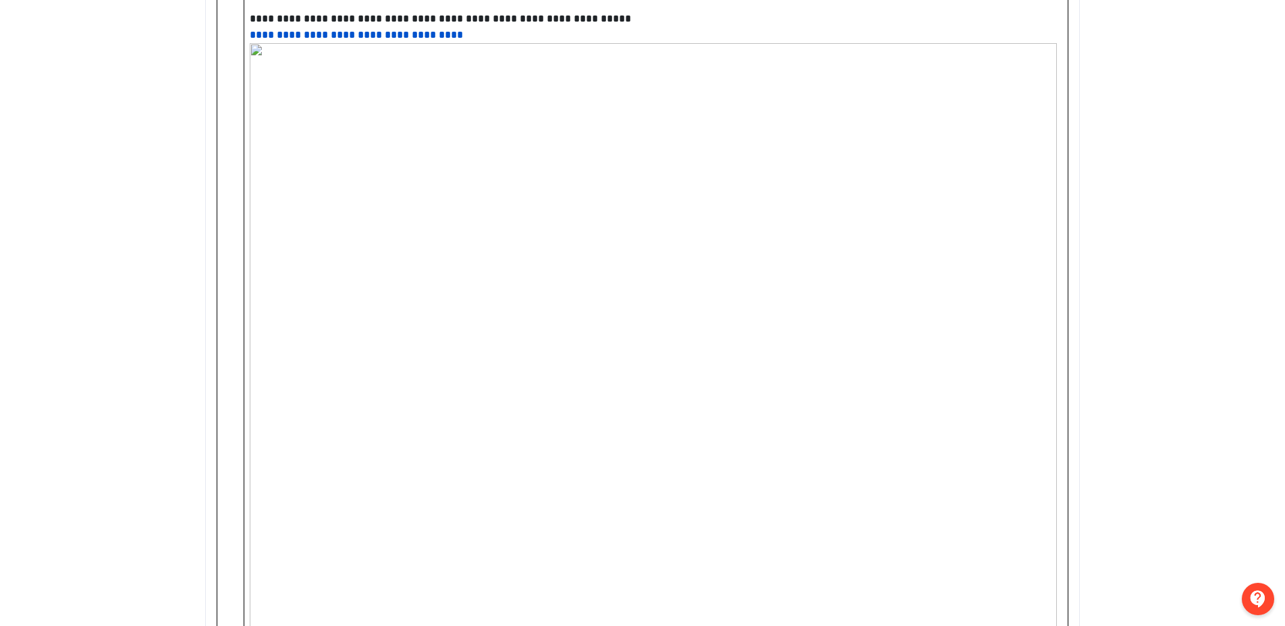
type input "*******"
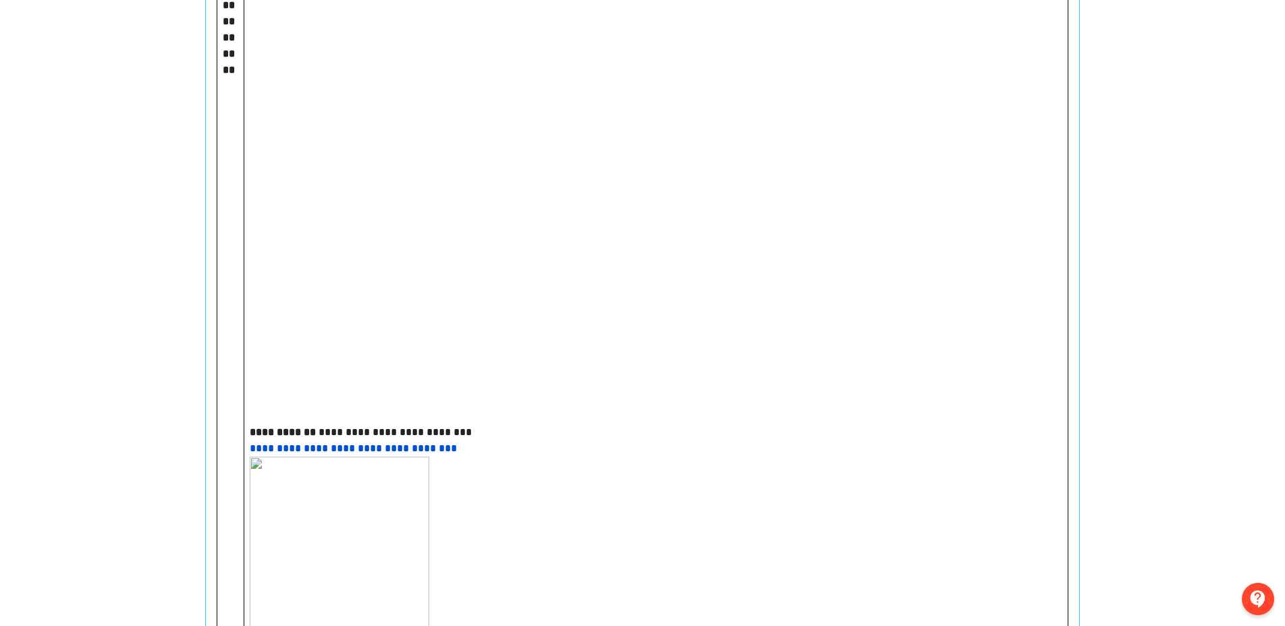
scroll to position [377, 0]
click at [446, 284] on img at bounding box center [478, 203] width 456 height 456
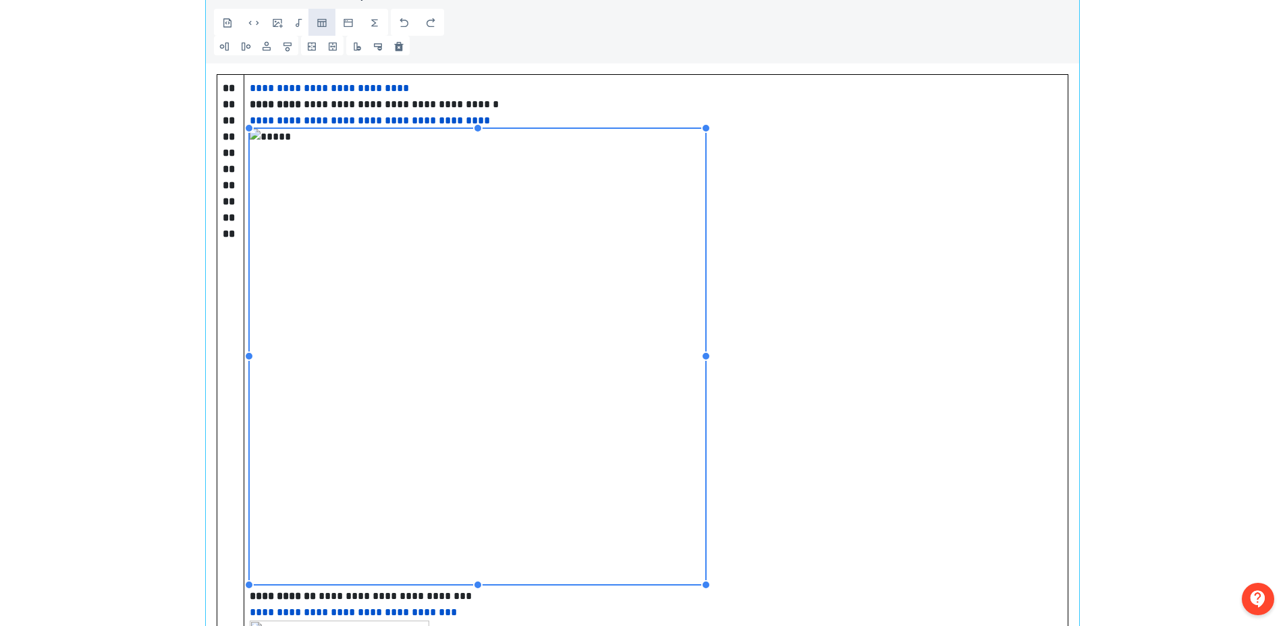
scroll to position [242, 0]
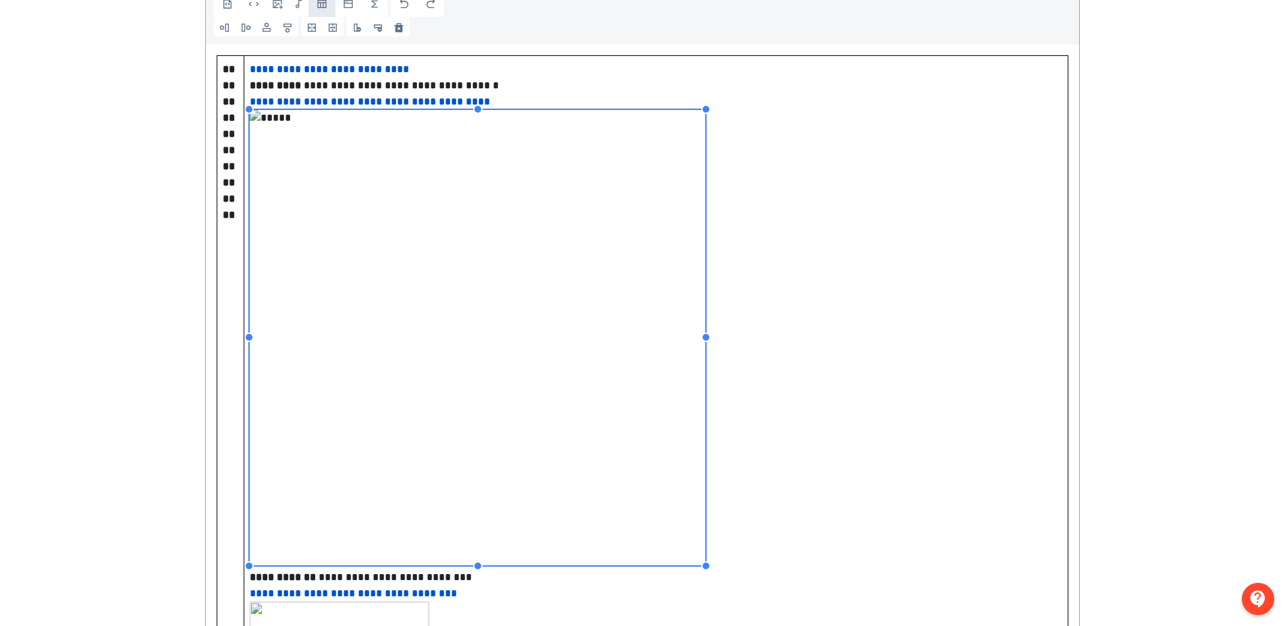
click at [467, 345] on img at bounding box center [478, 338] width 456 height 456
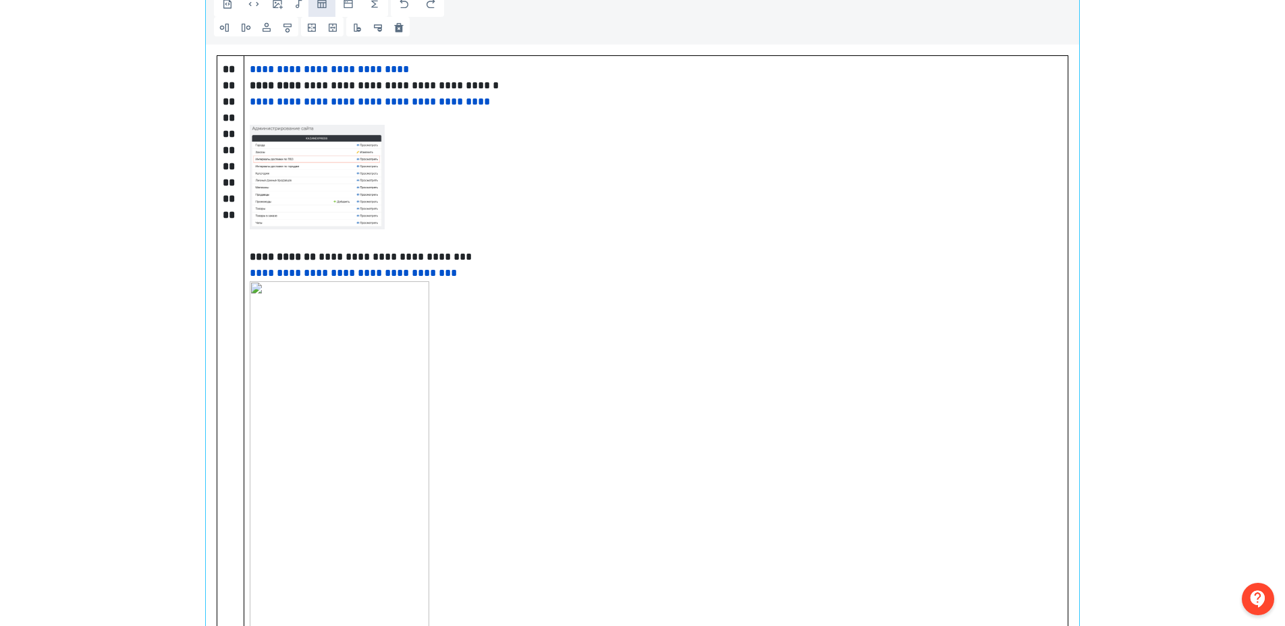
click at [353, 171] on img at bounding box center [317, 177] width 135 height 135
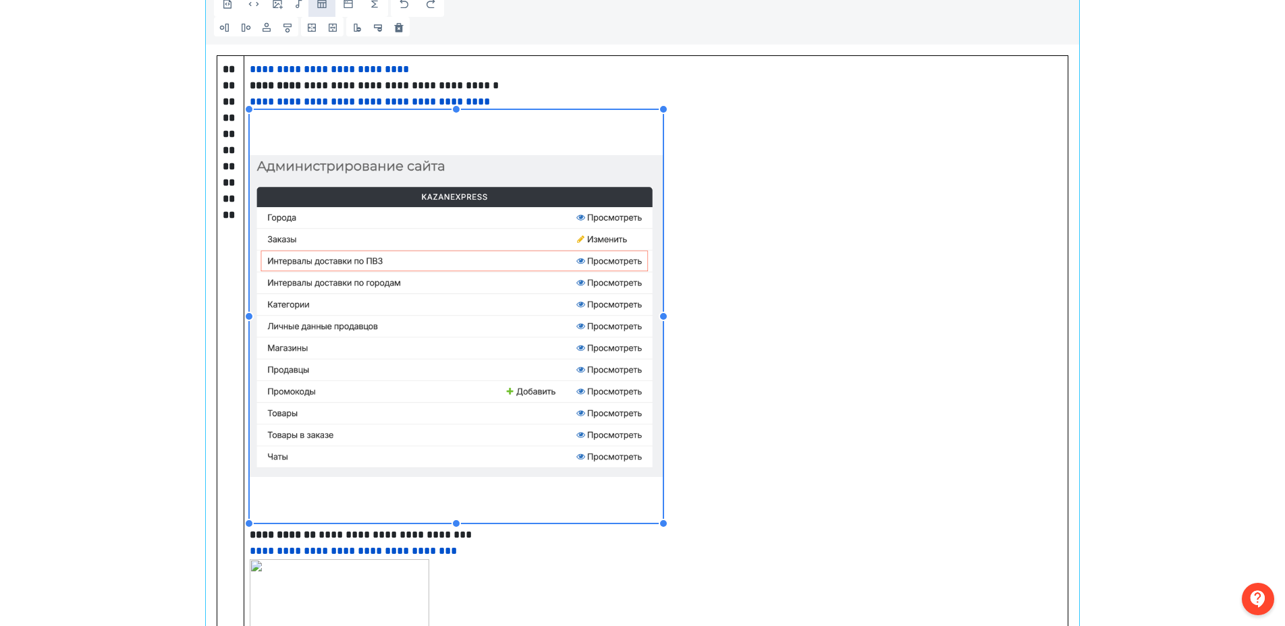
click at [664, 443] on p at bounding box center [656, 318] width 813 height 417
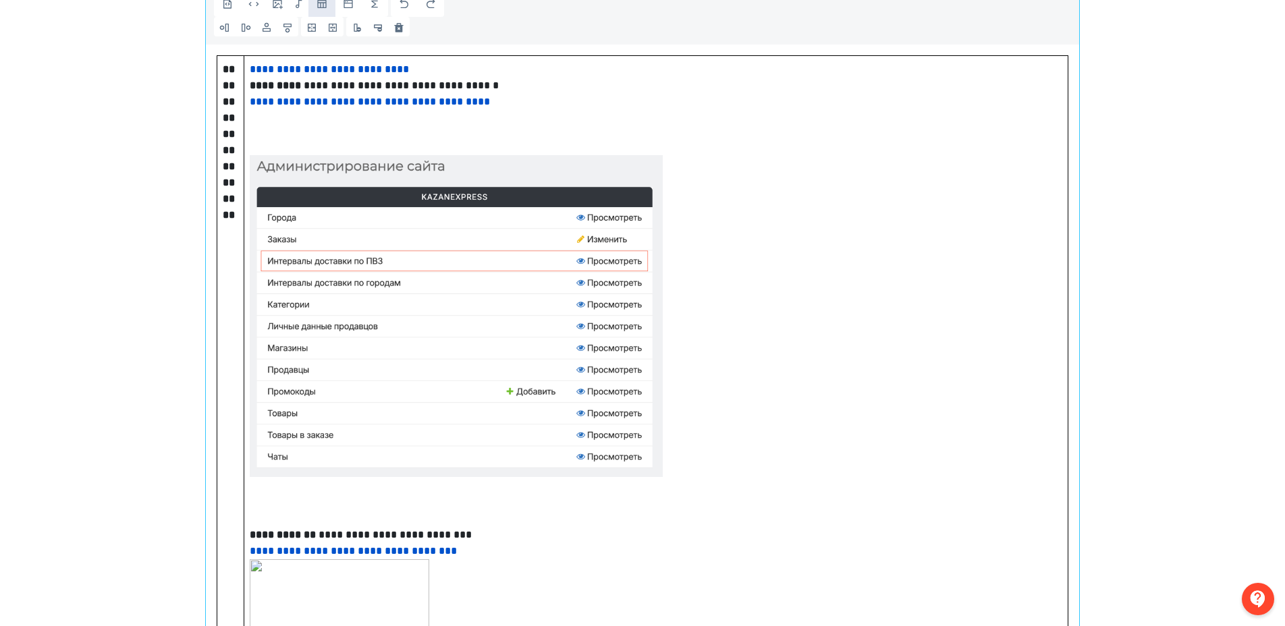
click at [745, 481] on p at bounding box center [656, 318] width 813 height 417
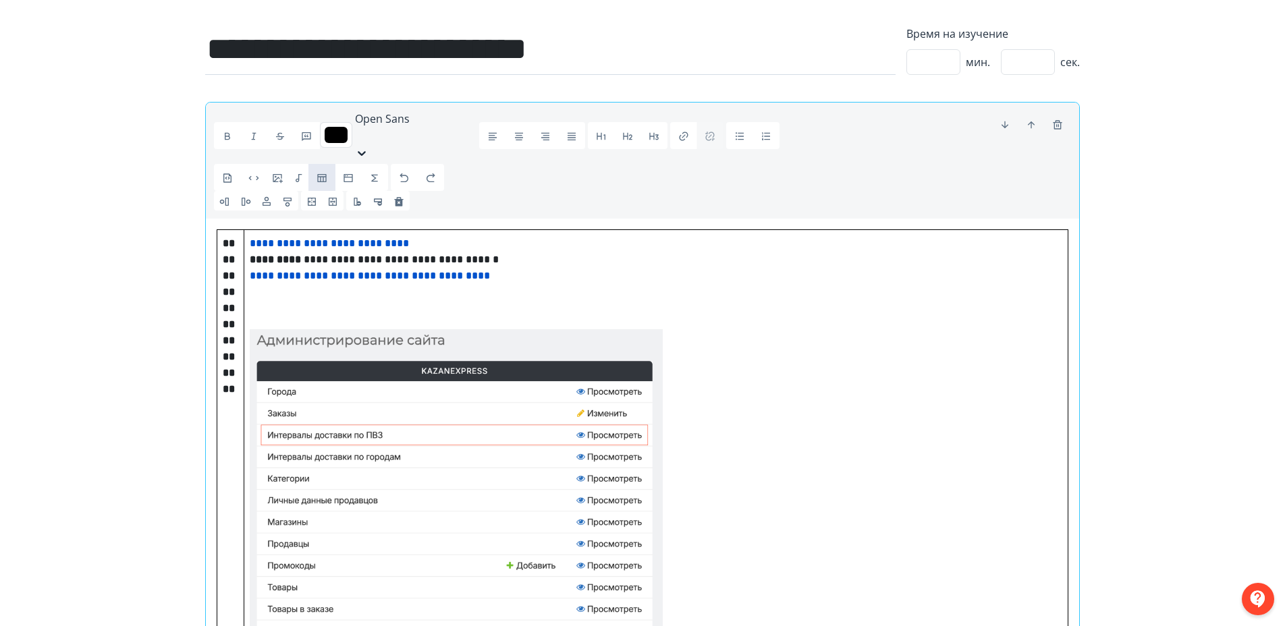
scroll to position [96, 0]
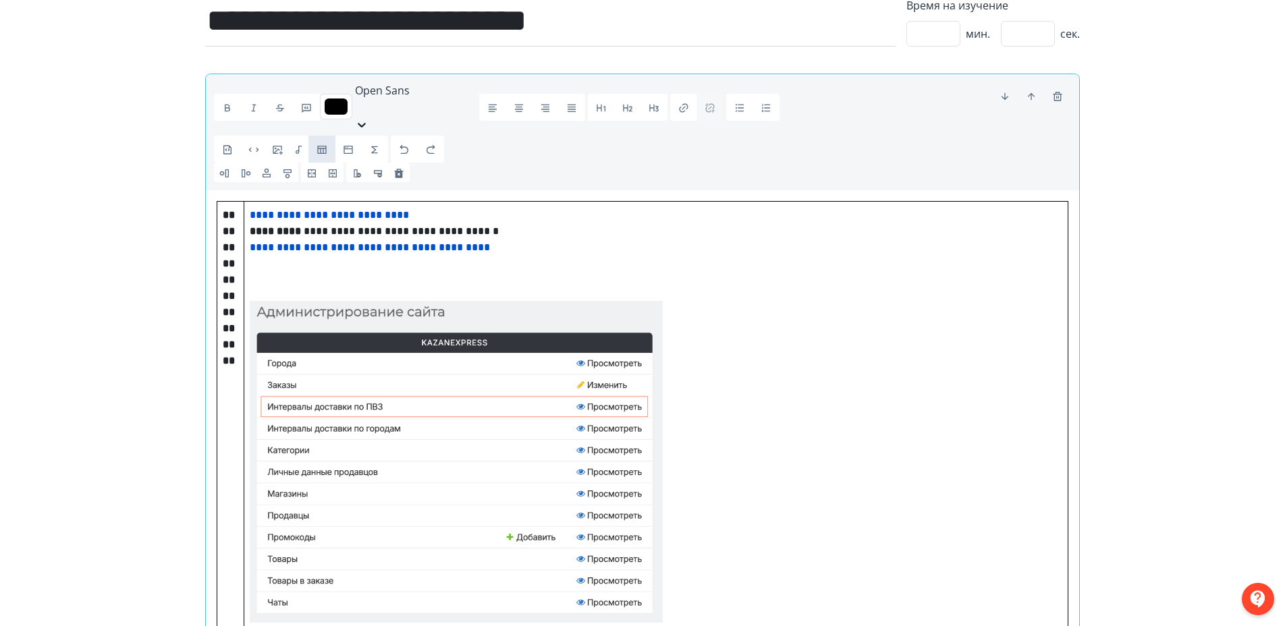
click at [510, 389] on img at bounding box center [456, 462] width 413 height 413
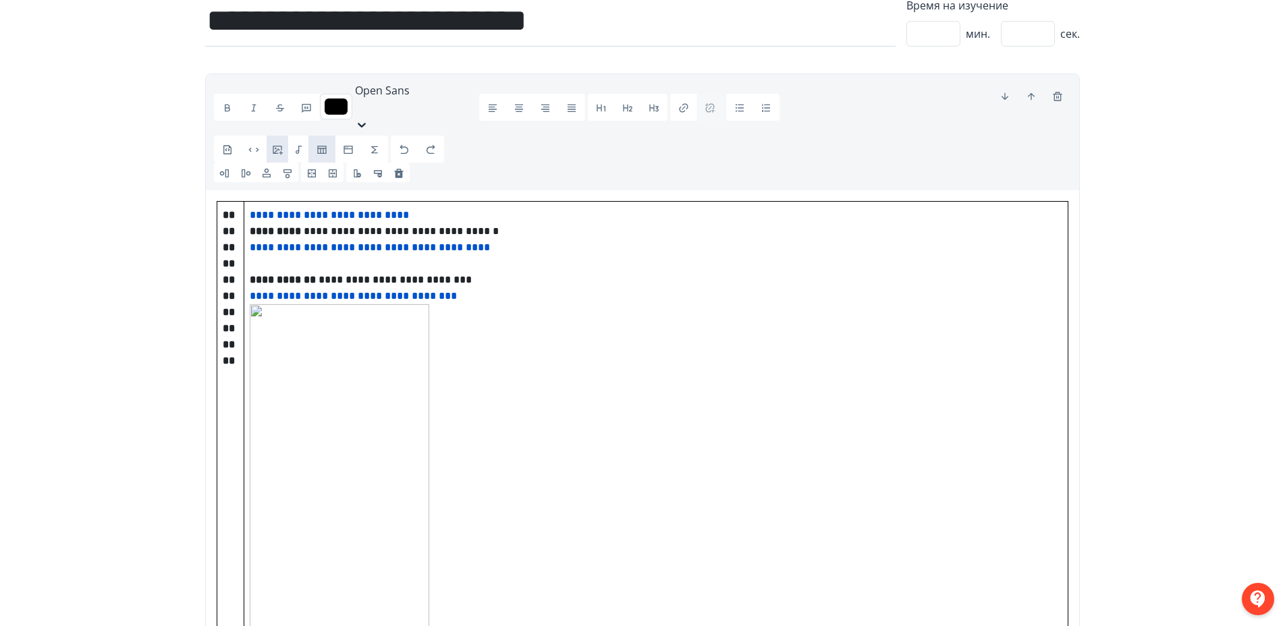
click at [277, 144] on icon "button" at bounding box center [277, 149] width 11 height 11
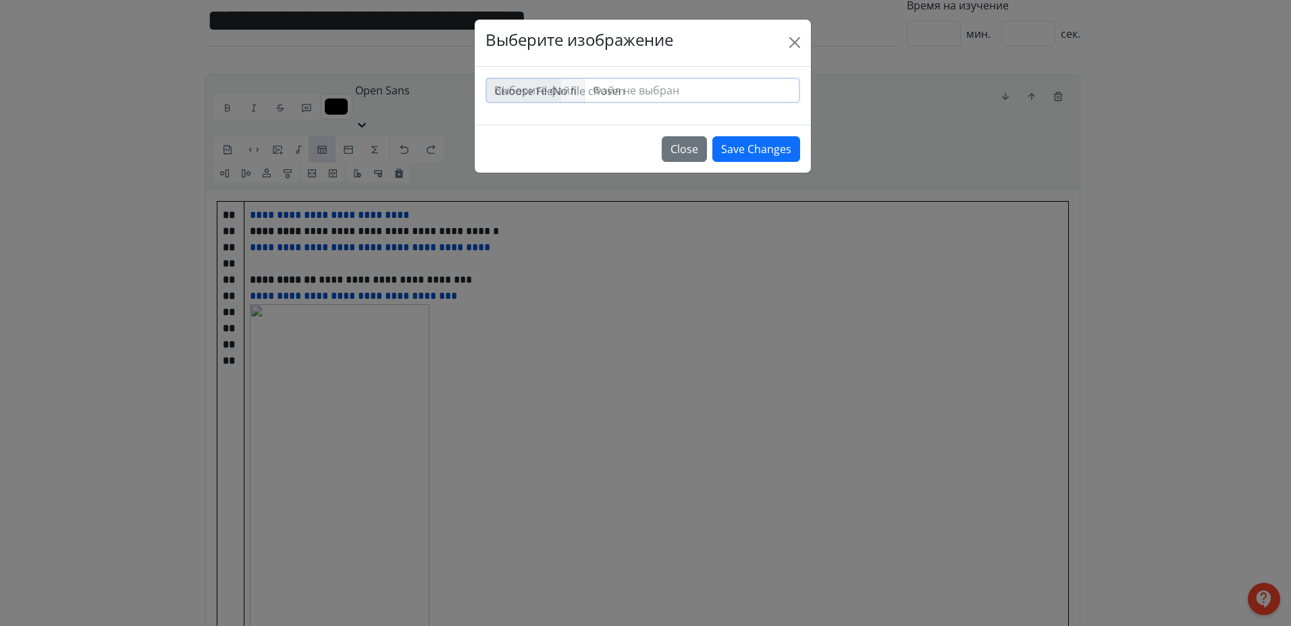
click at [545, 89] on input "file" at bounding box center [642, 90] width 313 height 24
type input "**********"
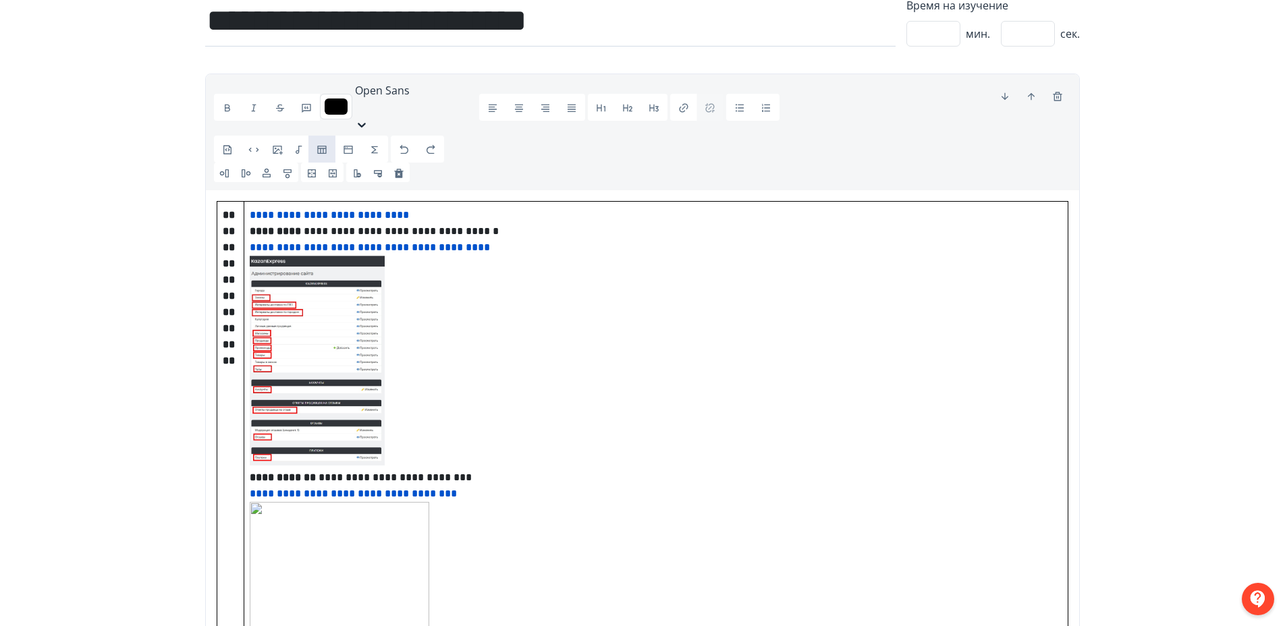
click at [349, 302] on img at bounding box center [317, 361] width 135 height 210
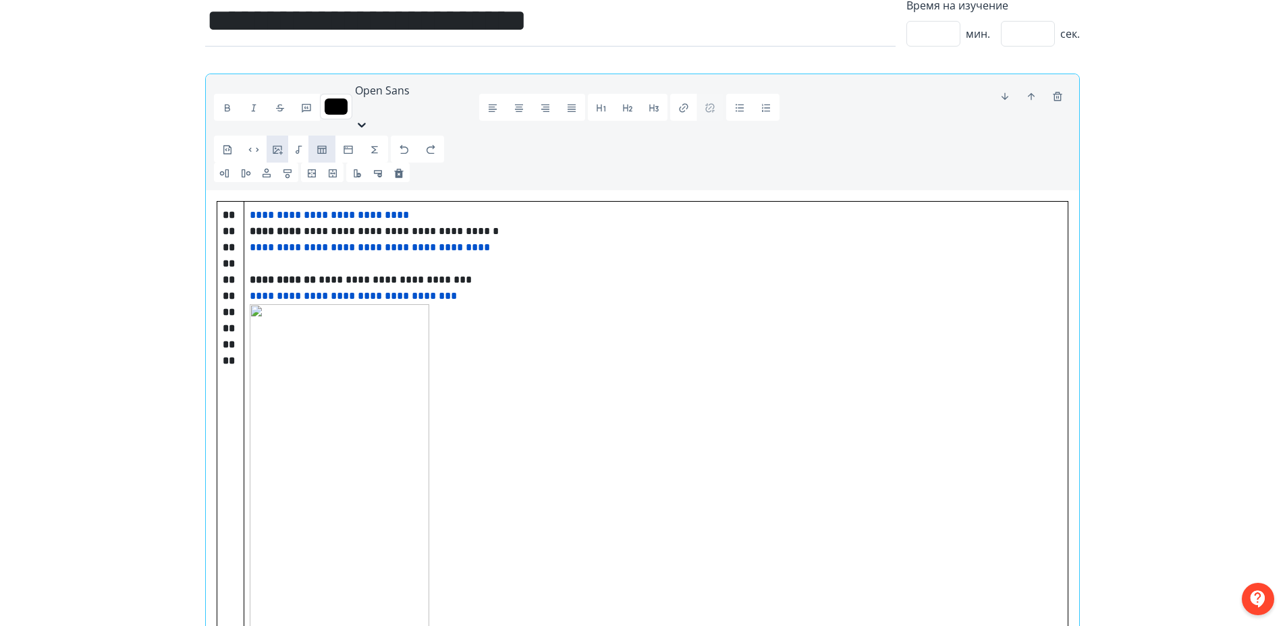
click at [282, 142] on span "button" at bounding box center [277, 149] width 11 height 14
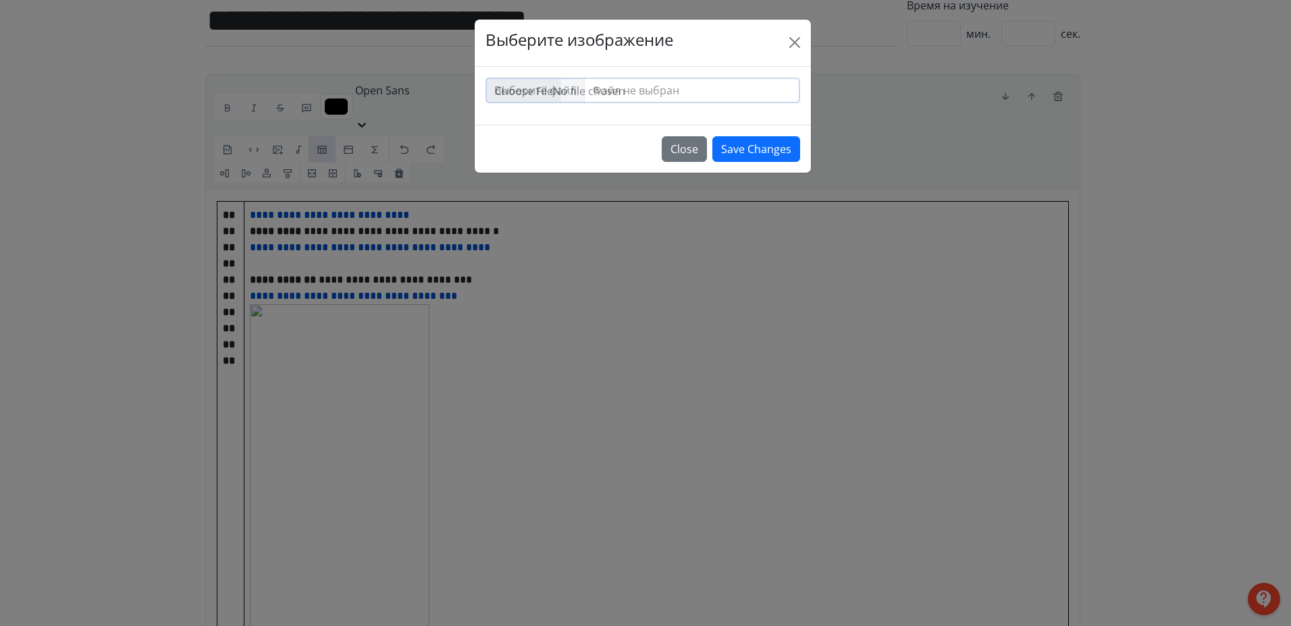
click at [529, 89] on input "file" at bounding box center [642, 90] width 313 height 24
type input "**********"
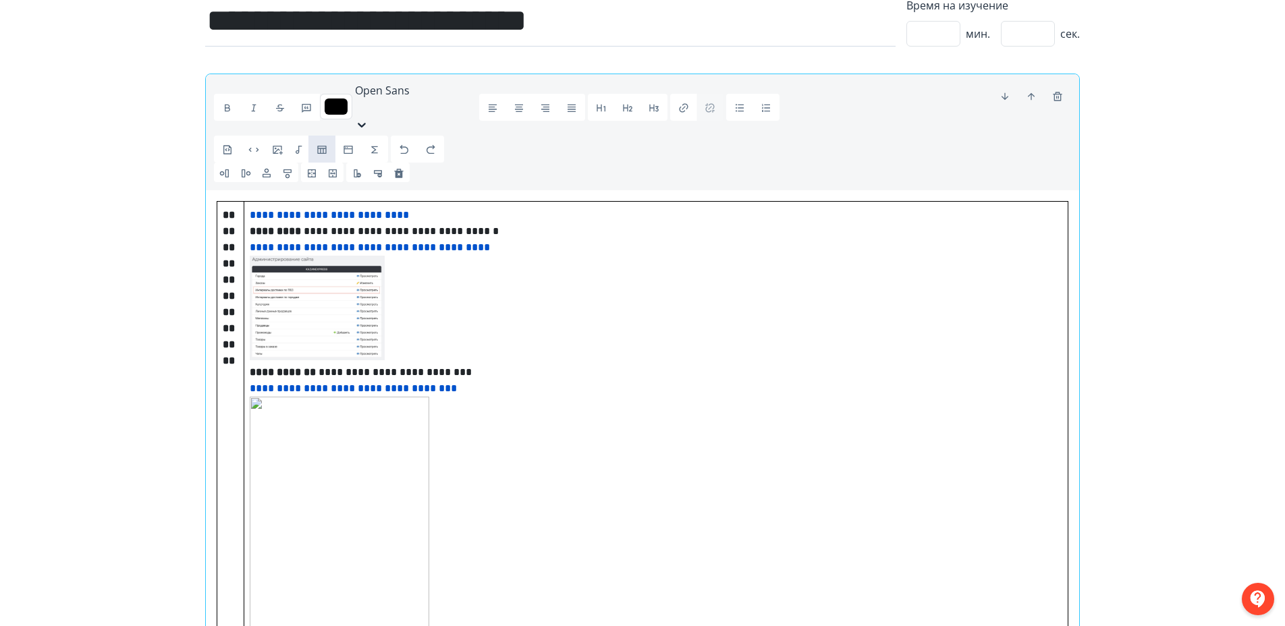
click at [366, 294] on img at bounding box center [317, 308] width 135 height 105
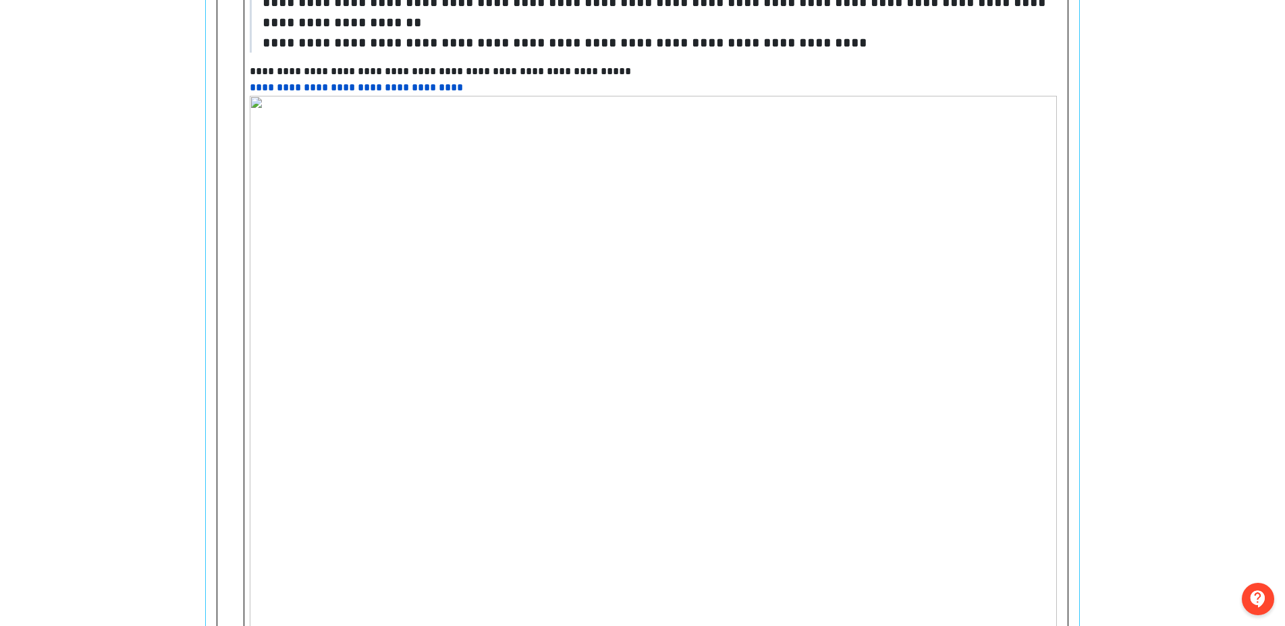
scroll to position [1108, 0]
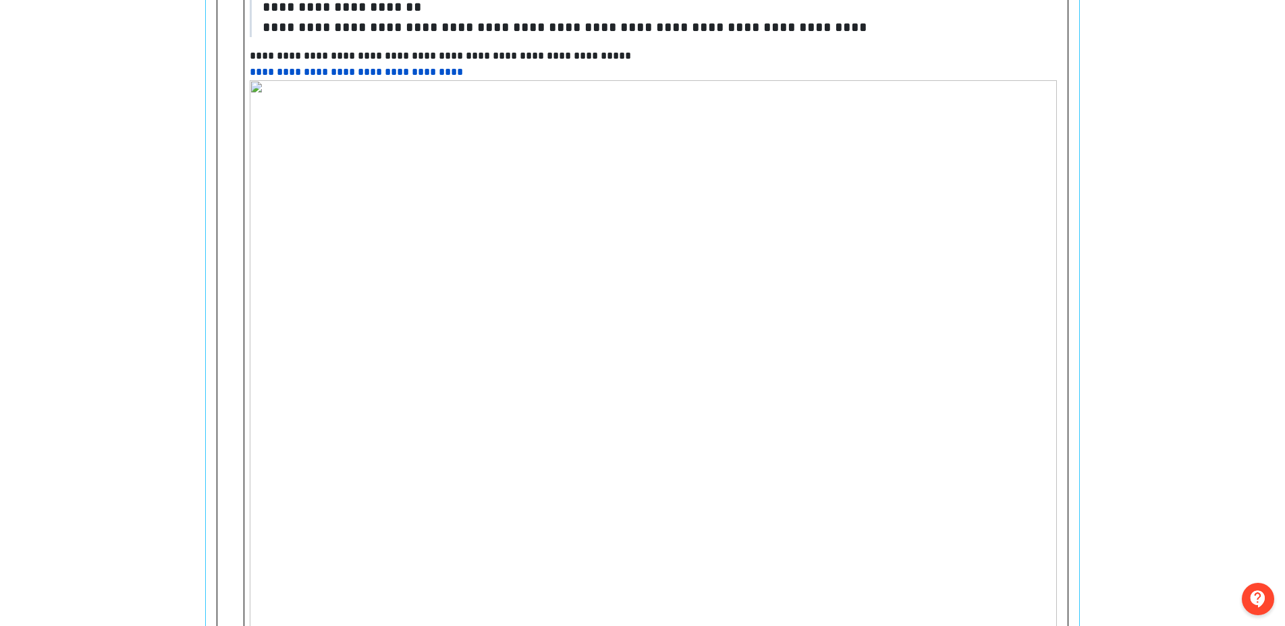
click at [409, 370] on img at bounding box center [653, 383] width 807 height 606
type input "*******"
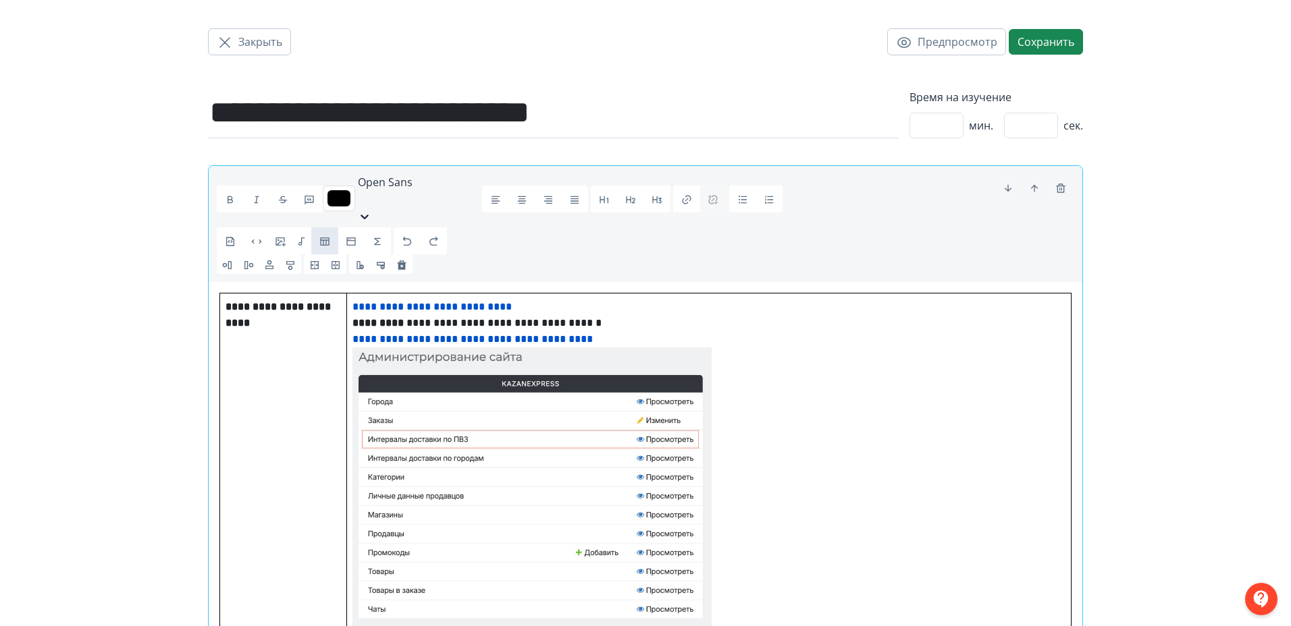
scroll to position [0, 0]
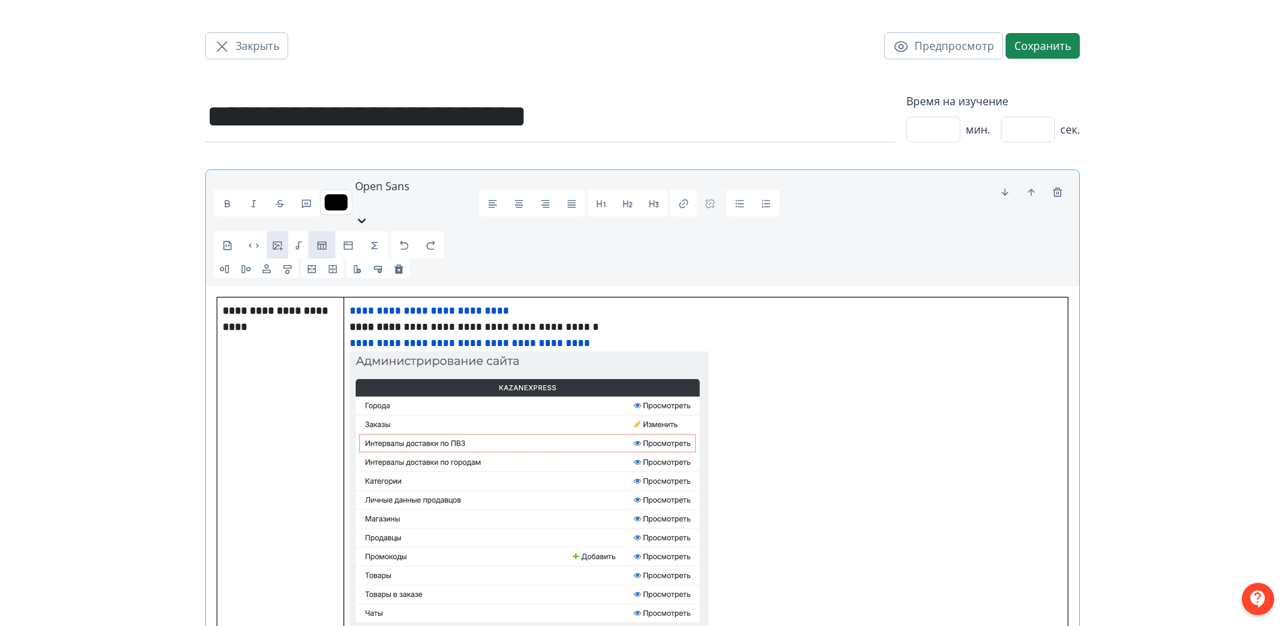
click at [277, 242] on icon "button" at bounding box center [278, 246] width 10 height 9
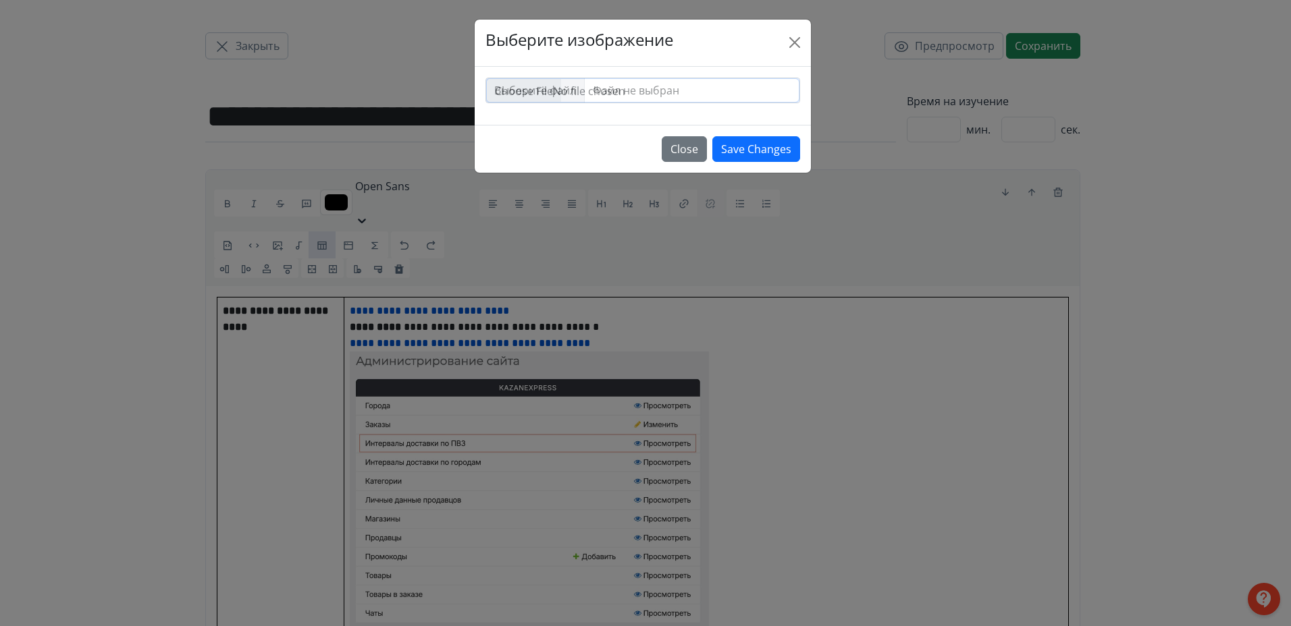
click at [523, 92] on input "file" at bounding box center [642, 90] width 313 height 24
type input "**********"
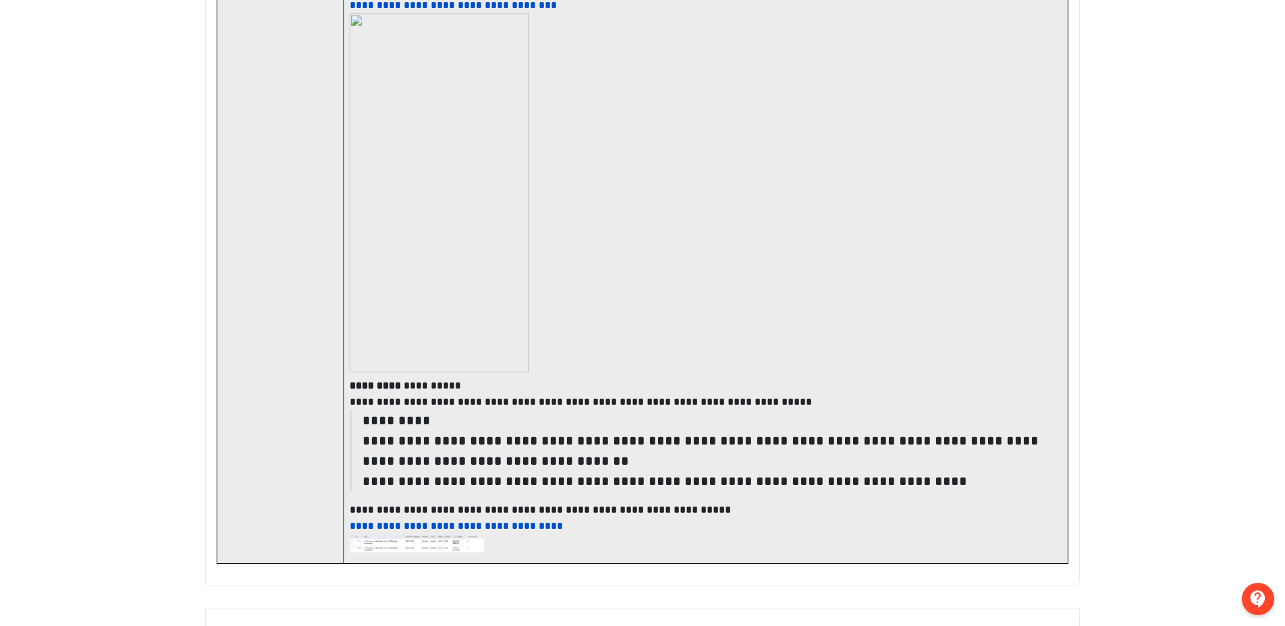
scroll to position [658, 0]
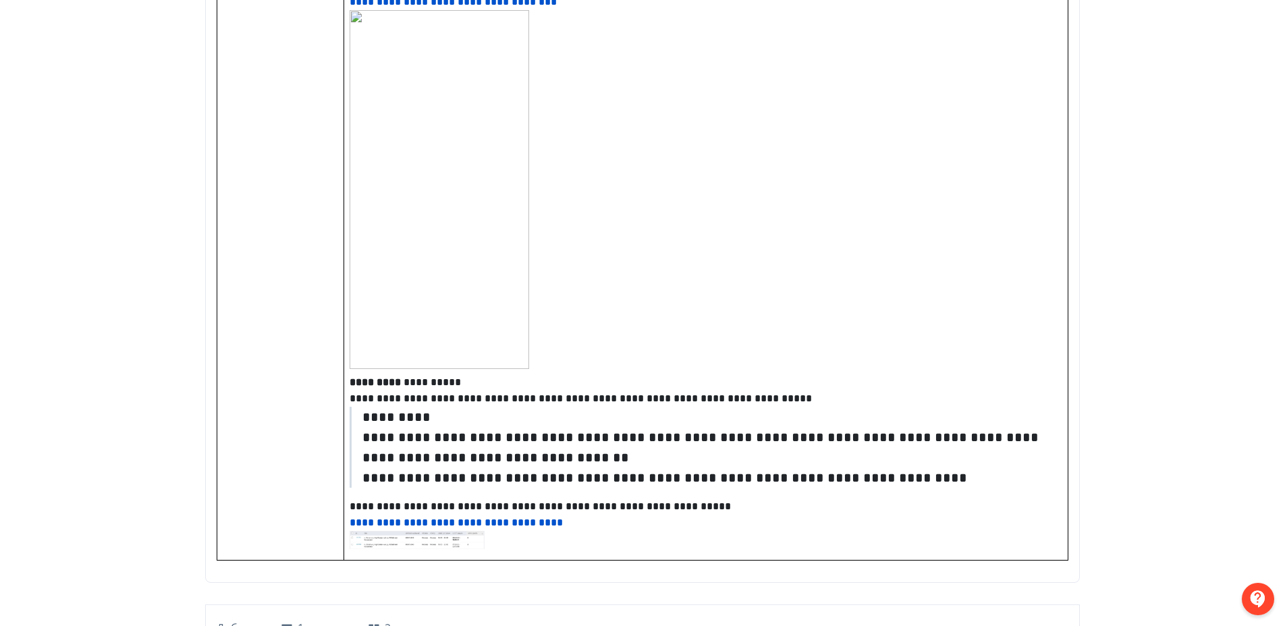
click at [462, 531] on img at bounding box center [417, 540] width 135 height 18
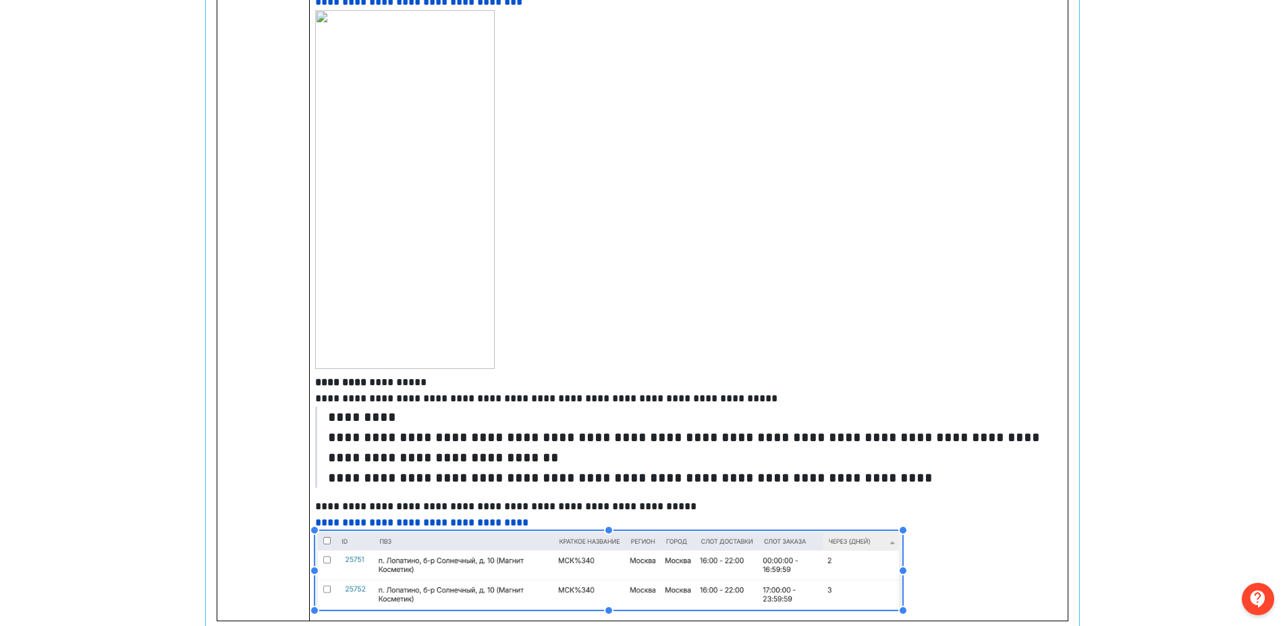
click at [936, 622] on div "**********" at bounding box center [642, 27] width 891 height 1370
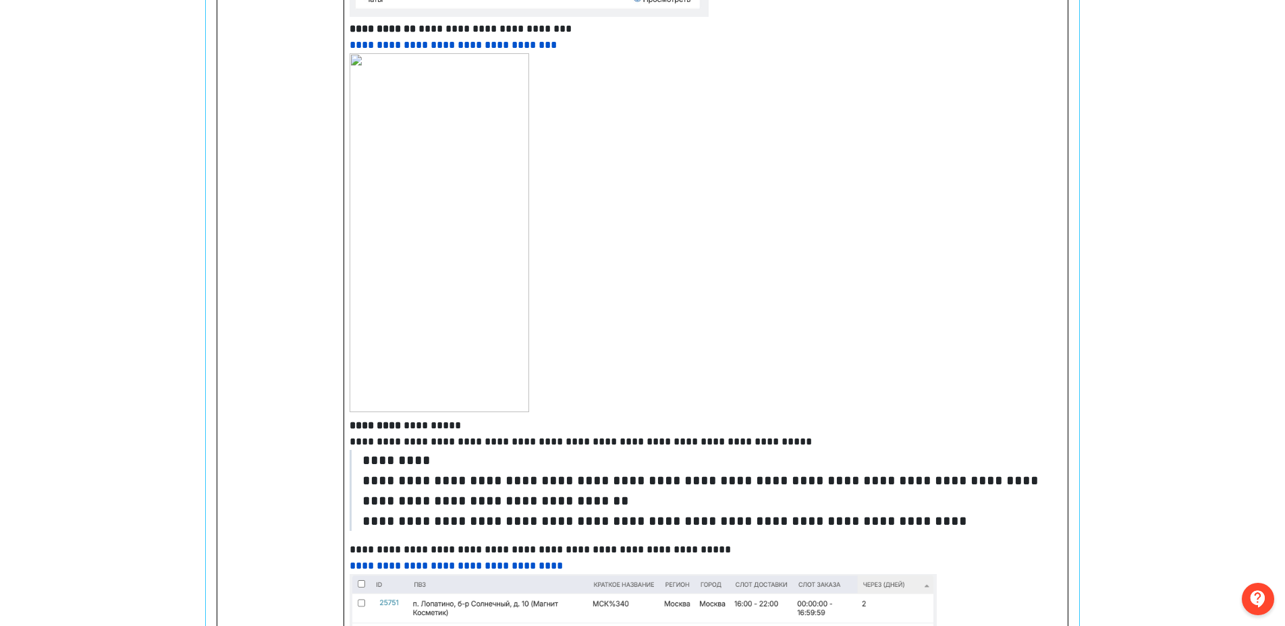
scroll to position [718, 0]
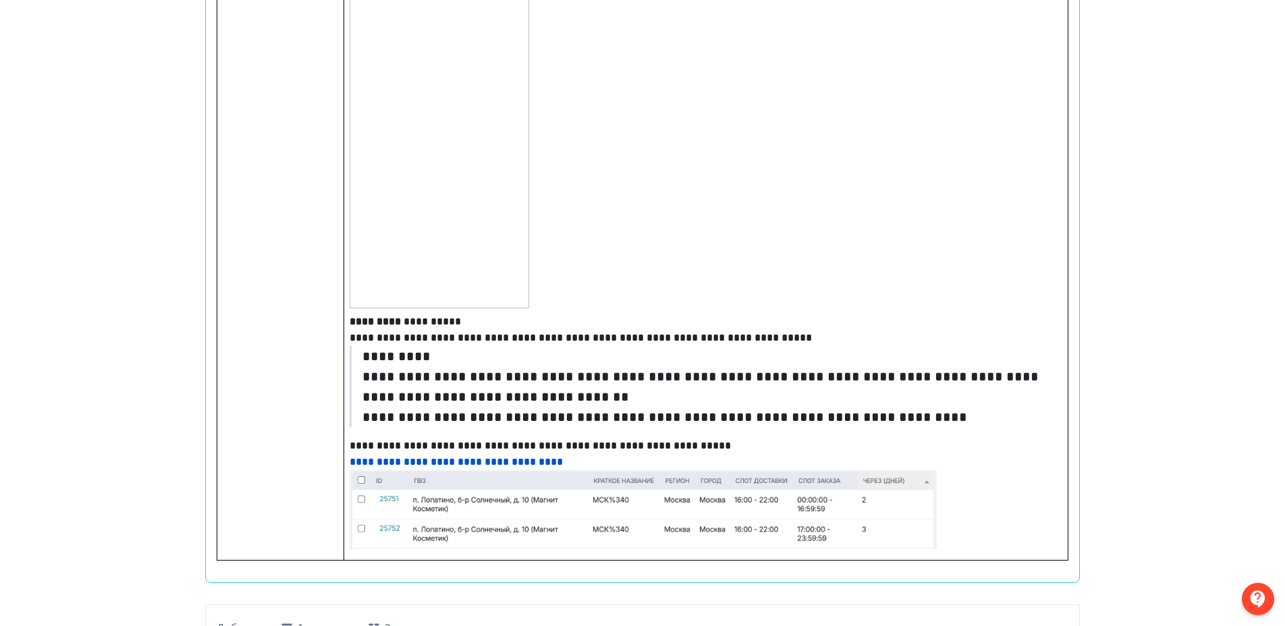
click at [911, 492] on img at bounding box center [643, 510] width 587 height 78
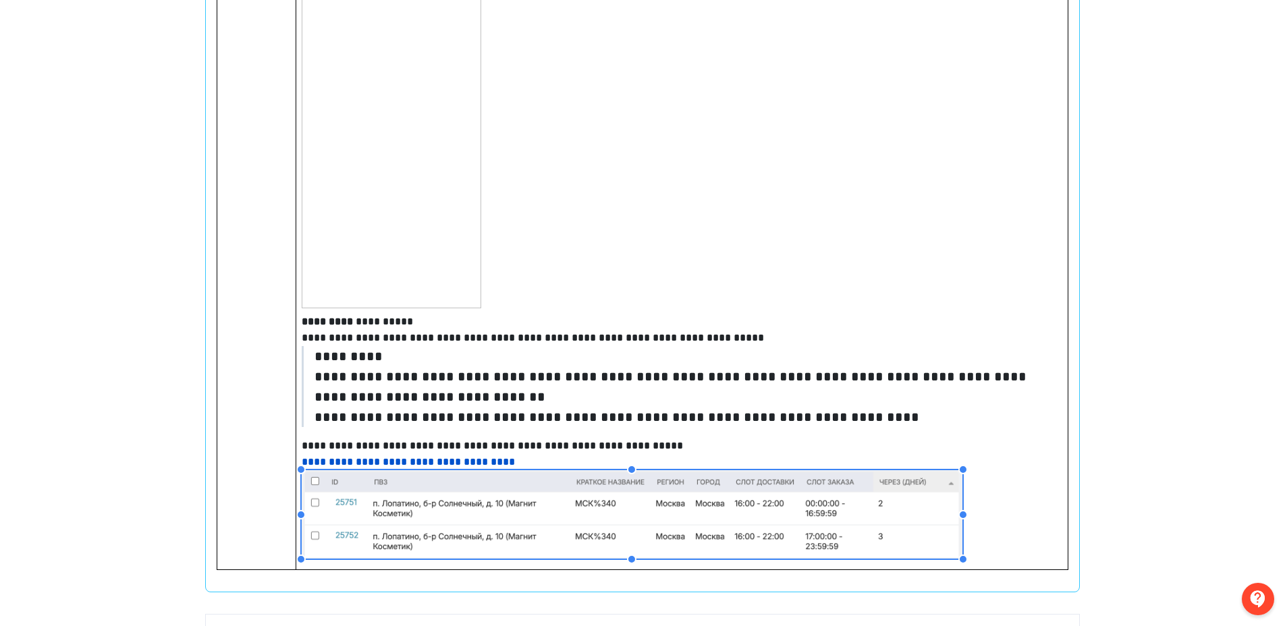
click at [1009, 556] on div "**********" at bounding box center [643, 80] width 874 height 1025
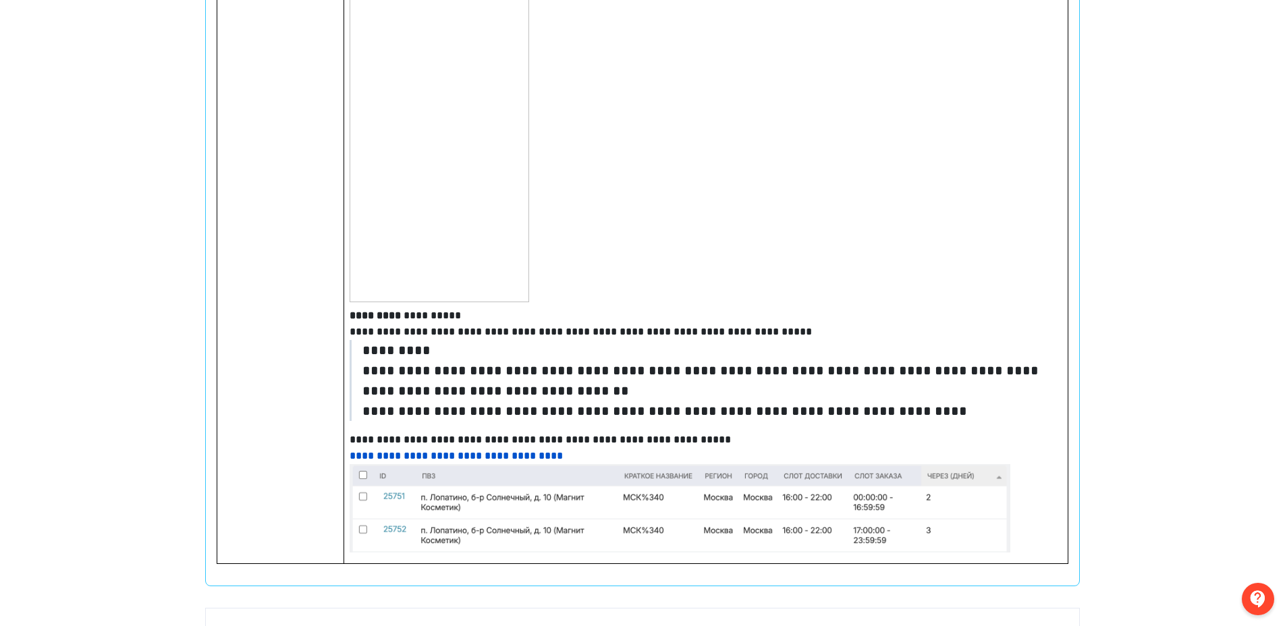
scroll to position [728, 0]
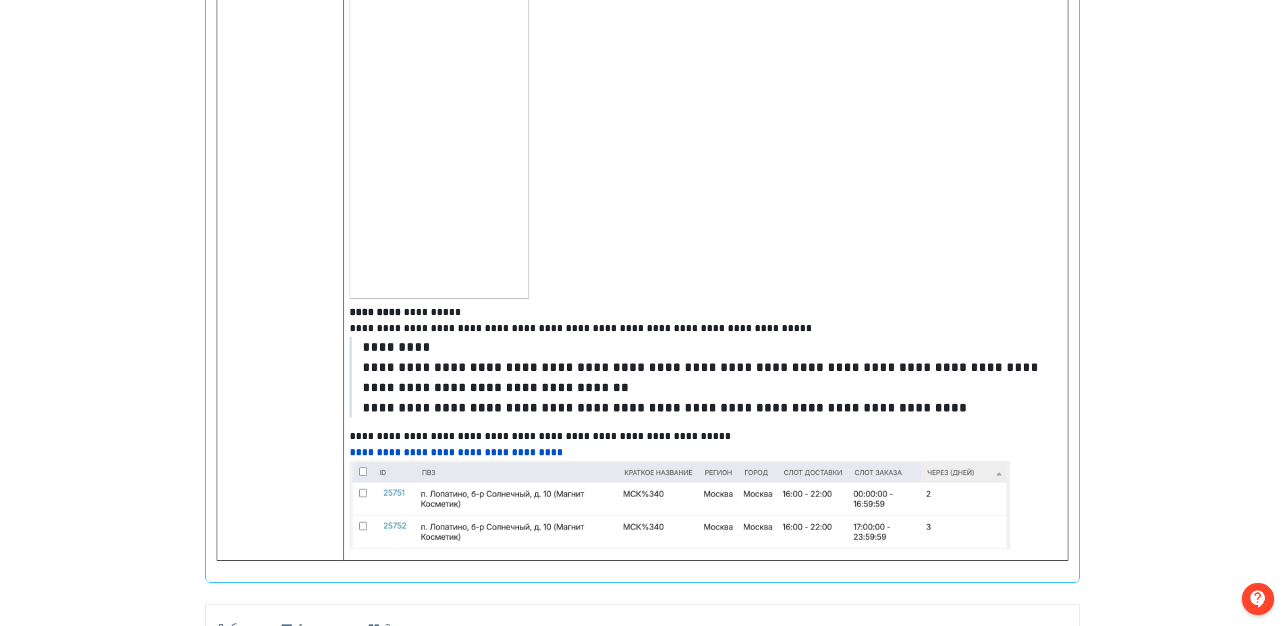
click at [977, 514] on img at bounding box center [680, 505] width 661 height 88
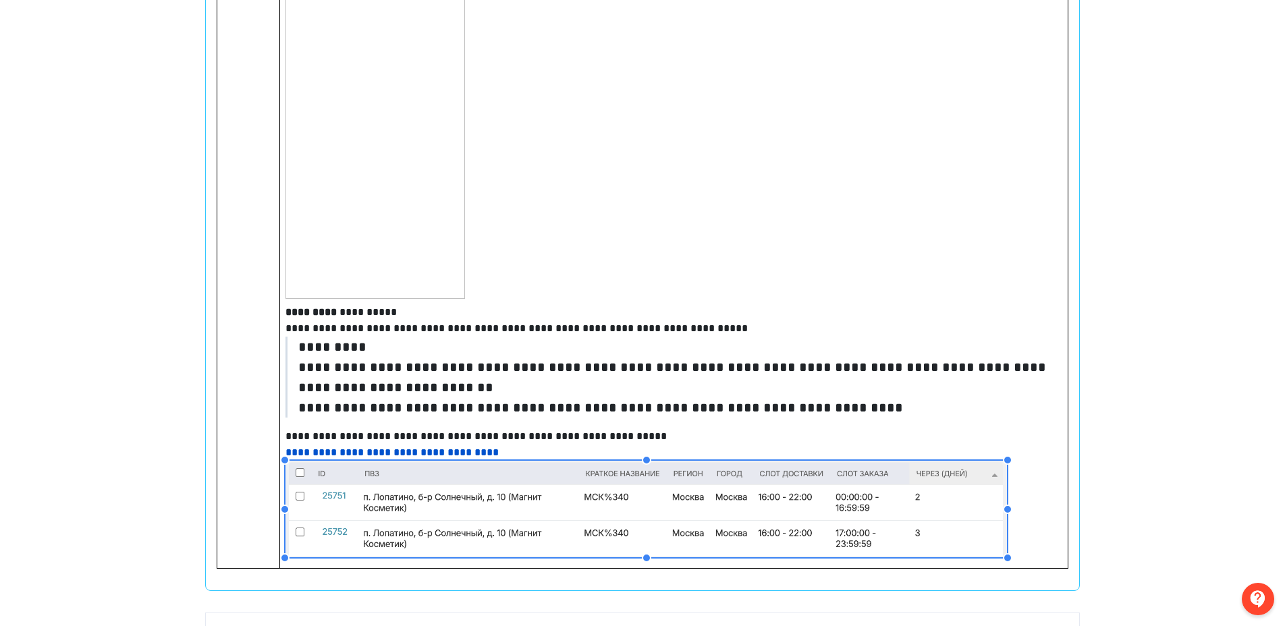
click at [1070, 561] on div "**********" at bounding box center [643, 74] width 874 height 1033
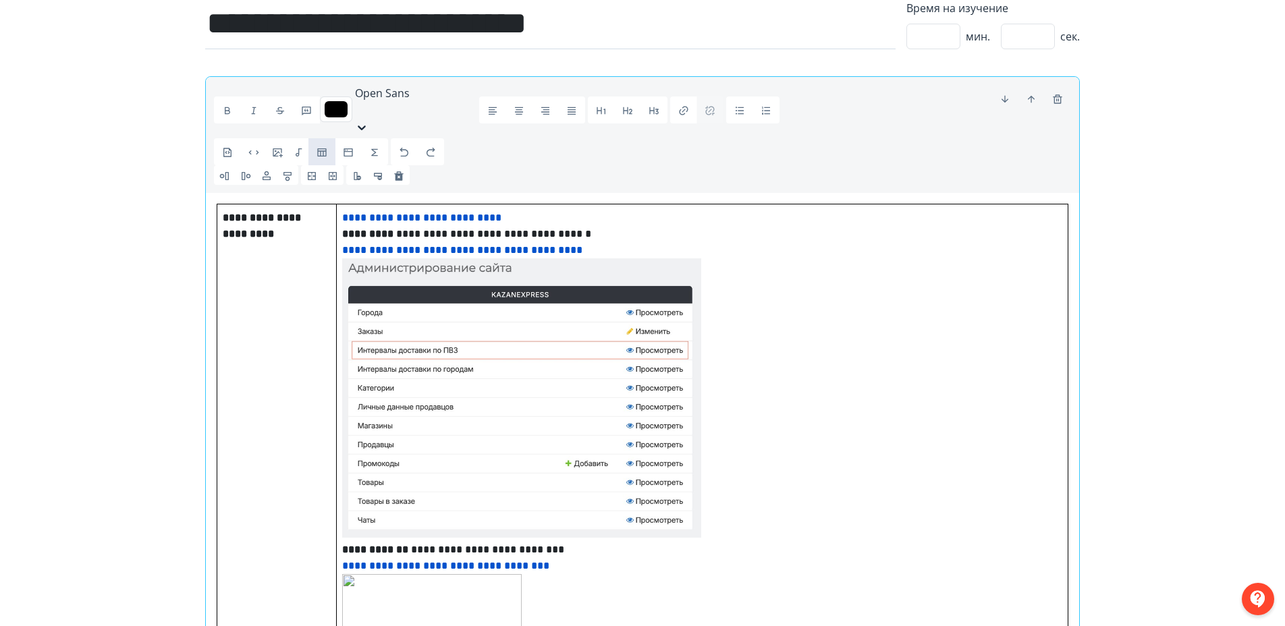
scroll to position [0, 0]
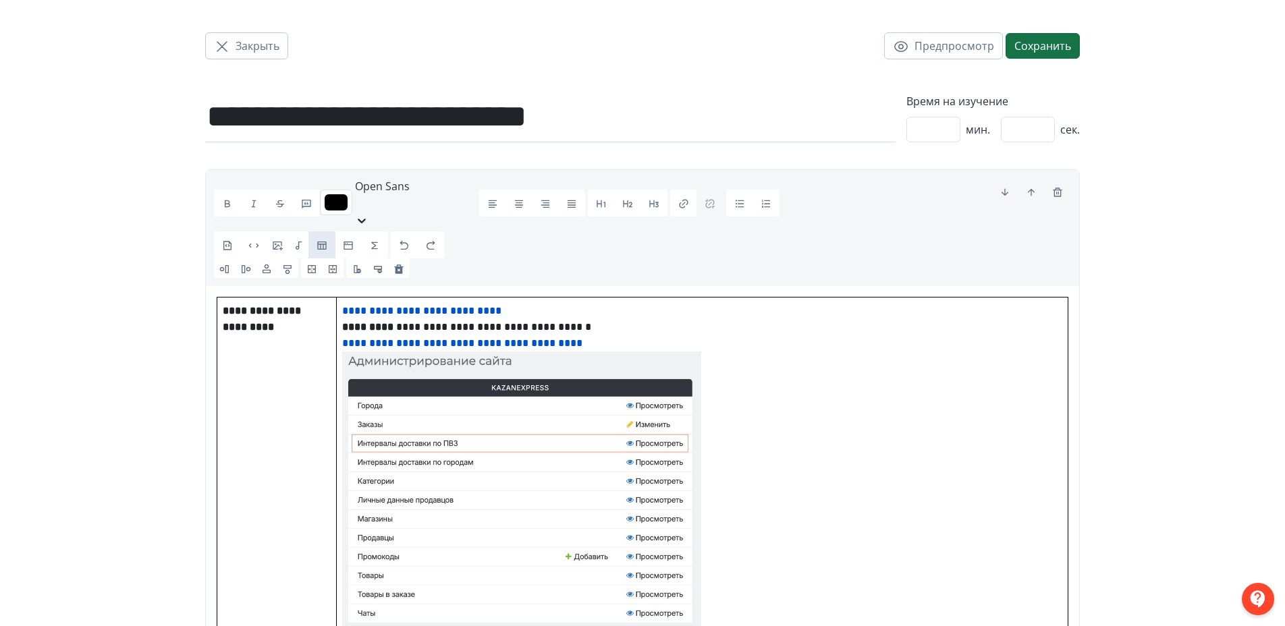
click at [1029, 49] on button "Сохранить" at bounding box center [1043, 46] width 74 height 26
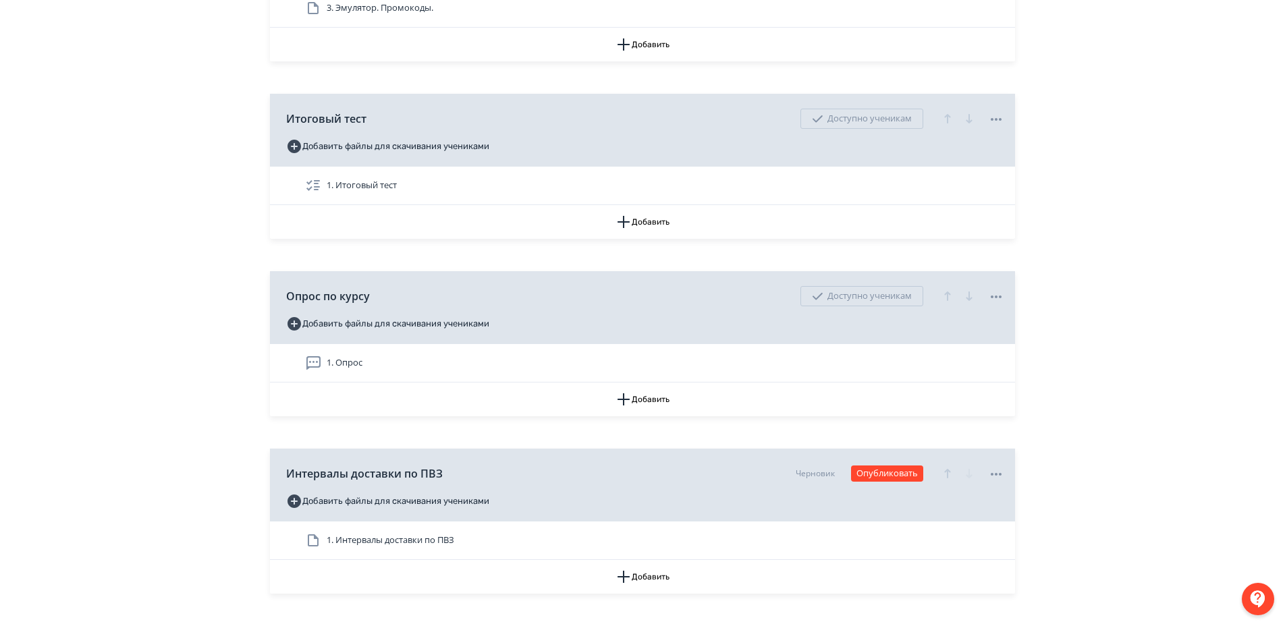
scroll to position [2872, 0]
click at [947, 478] on icon "button" at bounding box center [947, 473] width 6 height 9
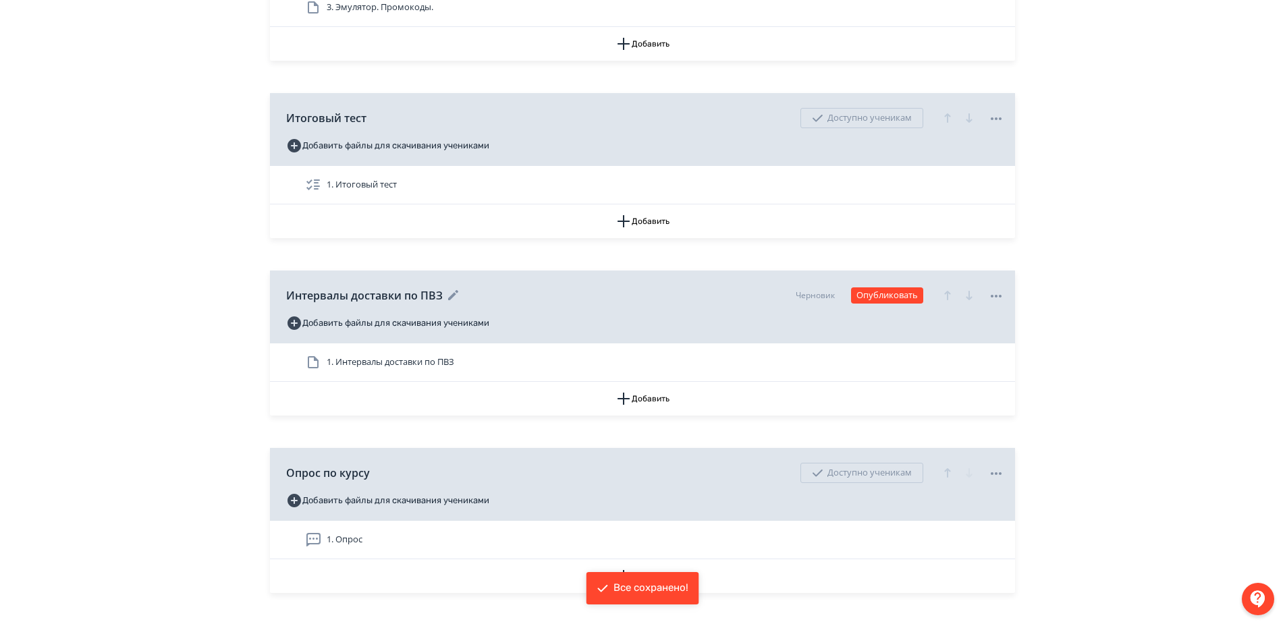
click at [950, 300] on icon "button" at bounding box center [947, 295] width 6 height 9
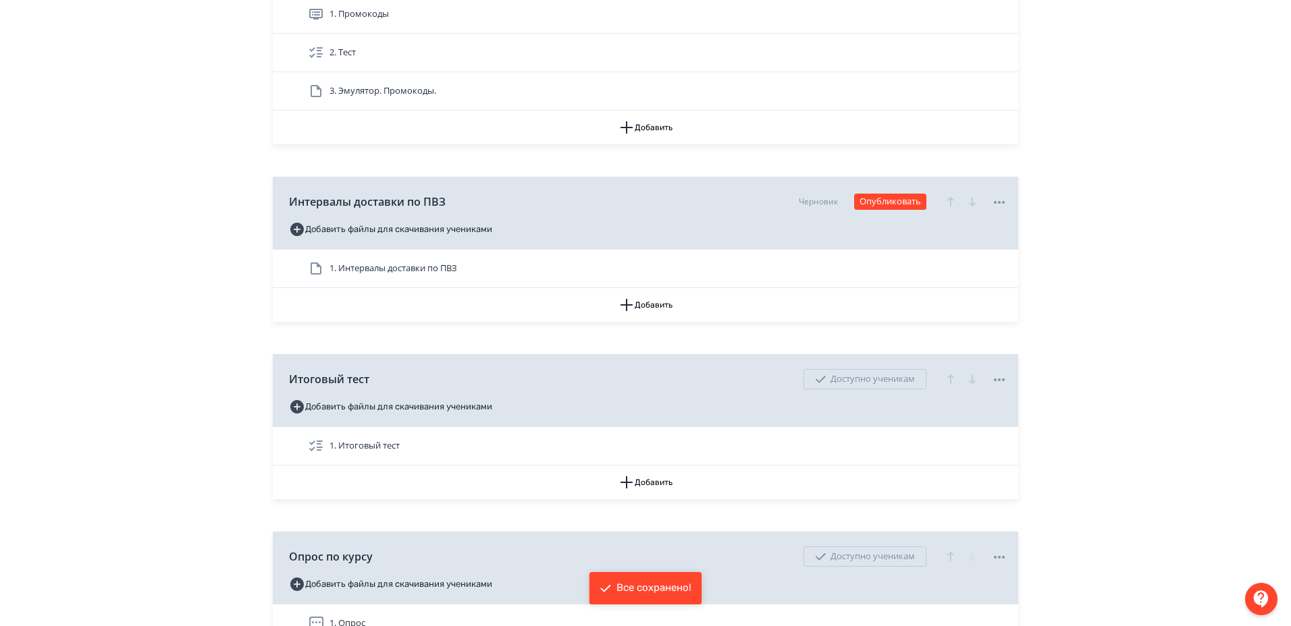
scroll to position [2737, 0]
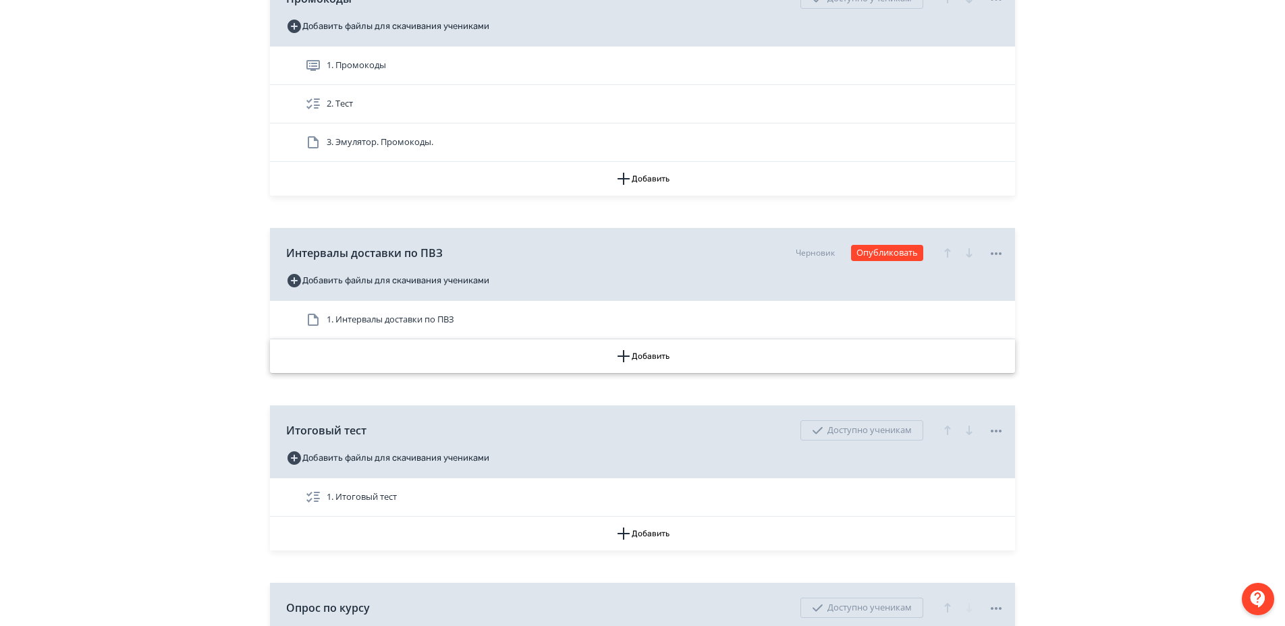
click at [643, 370] on button "Добавить" at bounding box center [642, 357] width 745 height 34
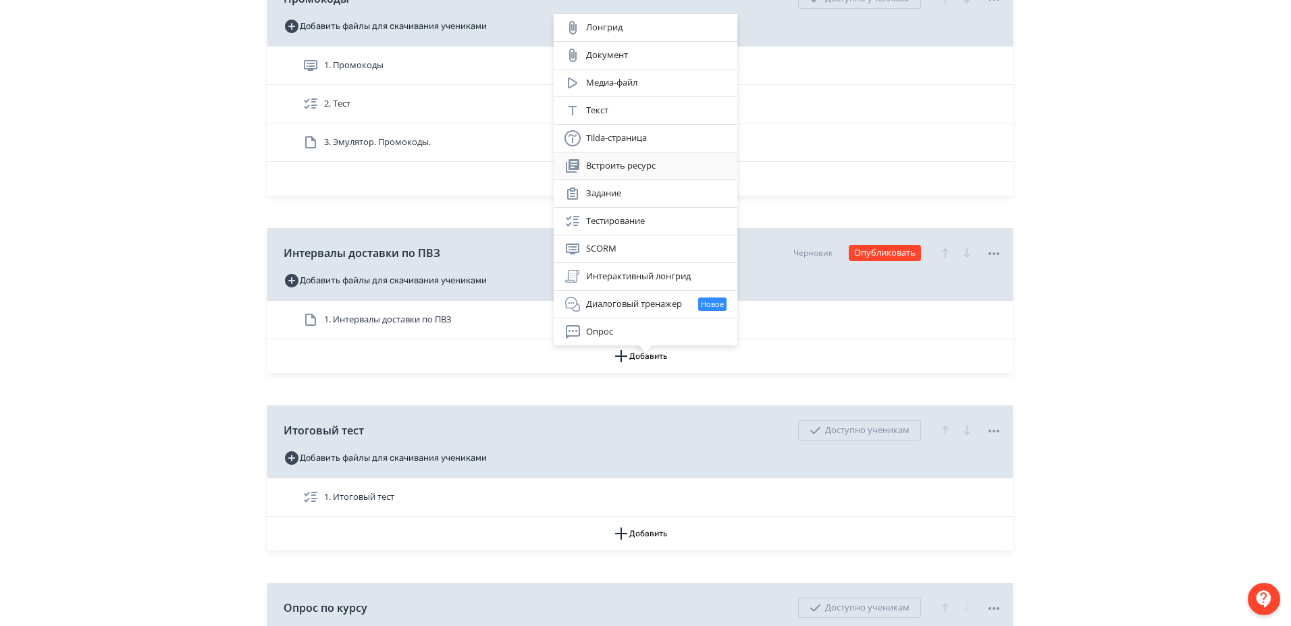
click at [643, 166] on div "Встроить ресурс" at bounding box center [645, 166] width 162 height 16
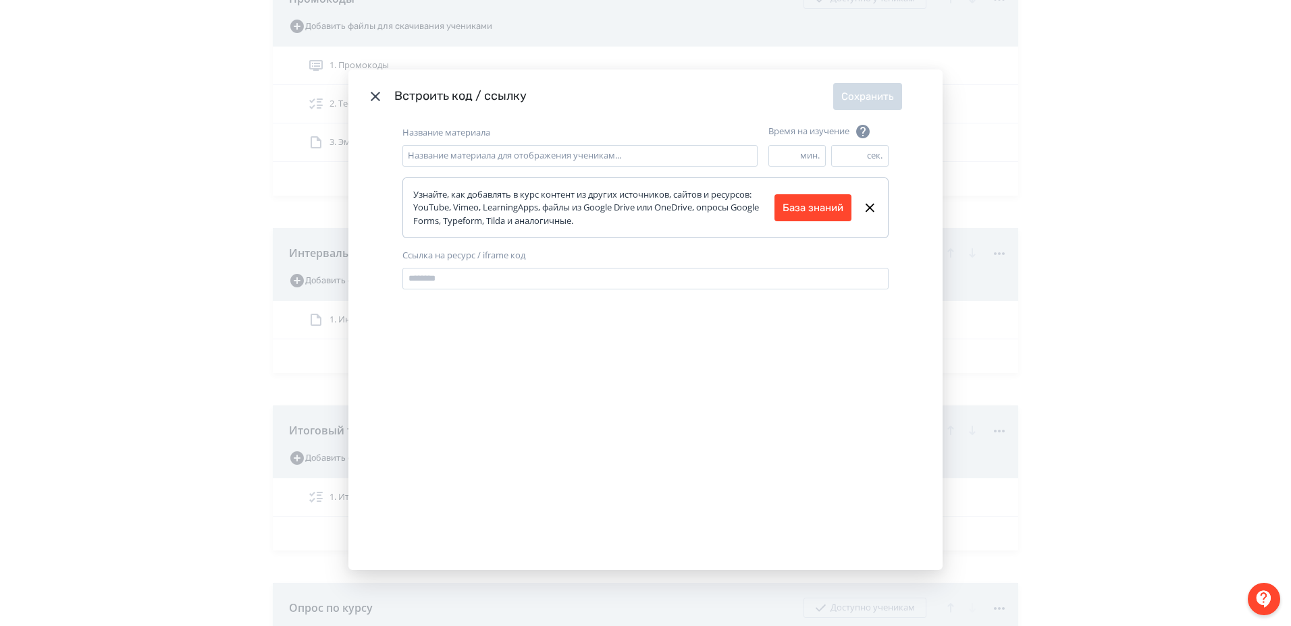
click at [475, 128] on label "Название материала" at bounding box center [446, 133] width 88 height 14
click at [475, 145] on input "Название материала" at bounding box center [579, 156] width 355 height 22
type input "********"
click at [753, 380] on div "Название материала ******** Название материала для отображения ученикам... Врем…" at bounding box center [645, 347] width 594 height 447
